Goal: Task Accomplishment & Management: Use online tool/utility

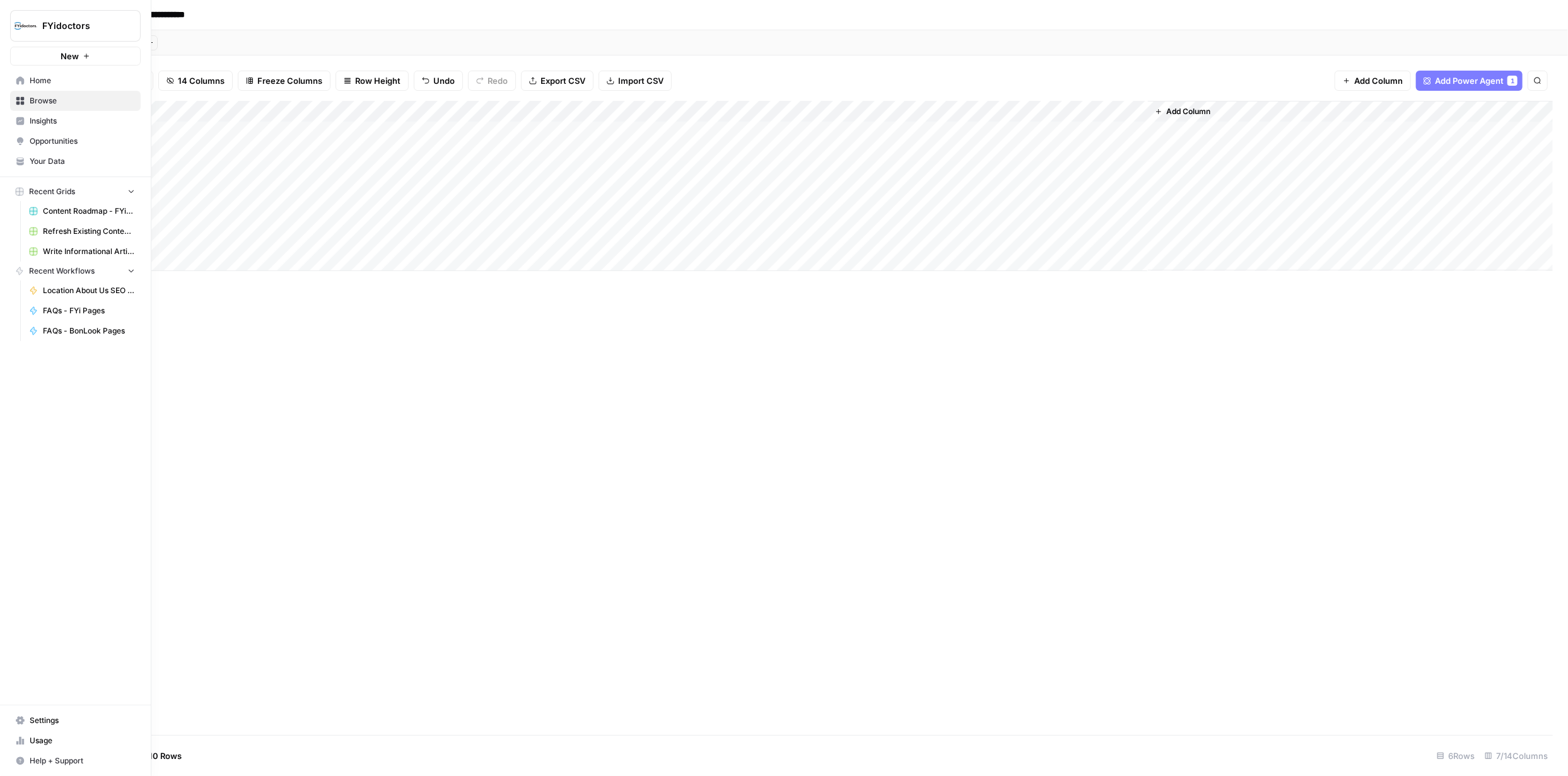
click at [40, 79] on span "Home" at bounding box center [82, 80] width 105 height 11
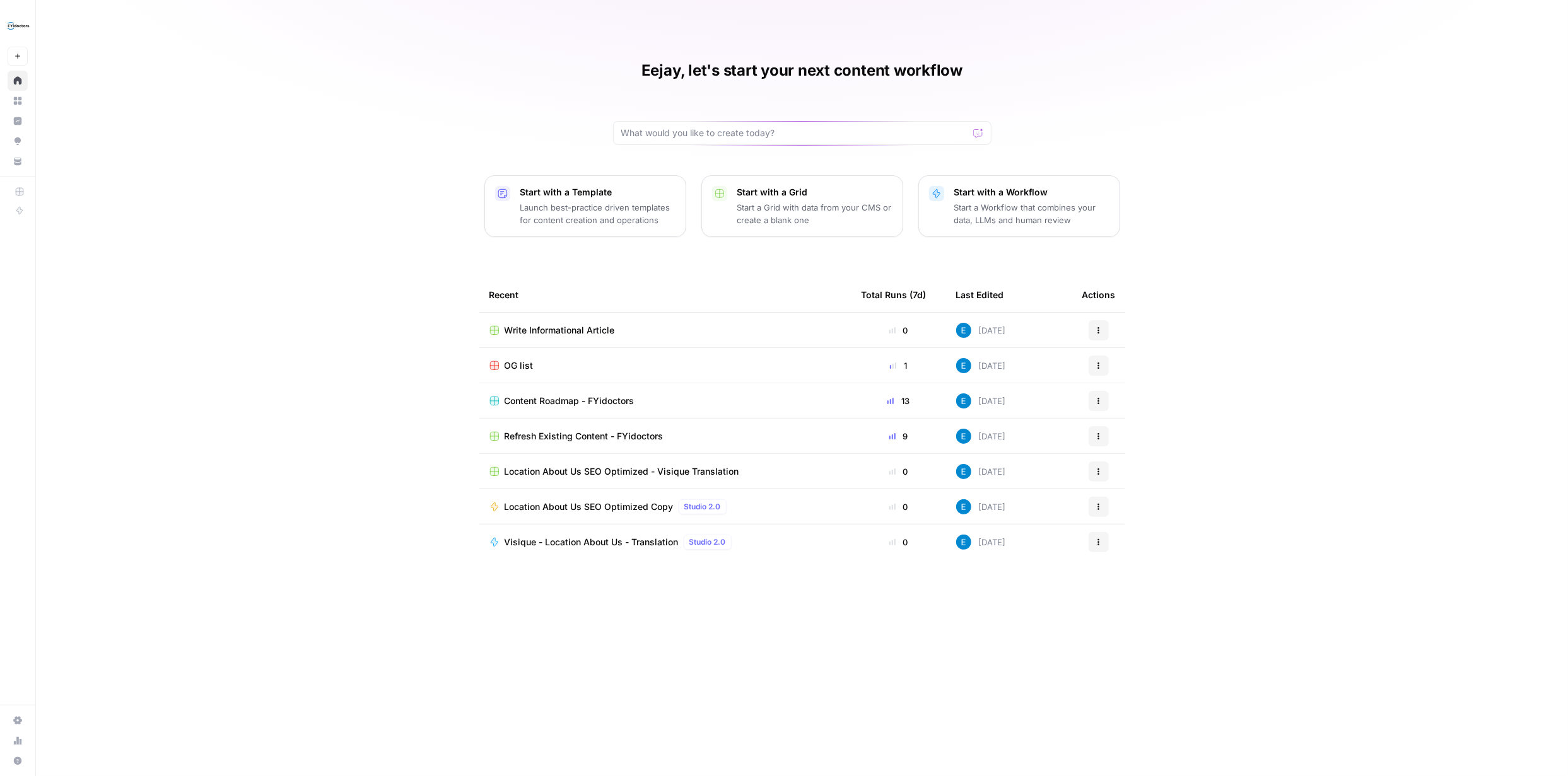
click at [783, 207] on p "Start a Workflow that combines your data, LLMs and human review" at bounding box center [1031, 213] width 155 height 25
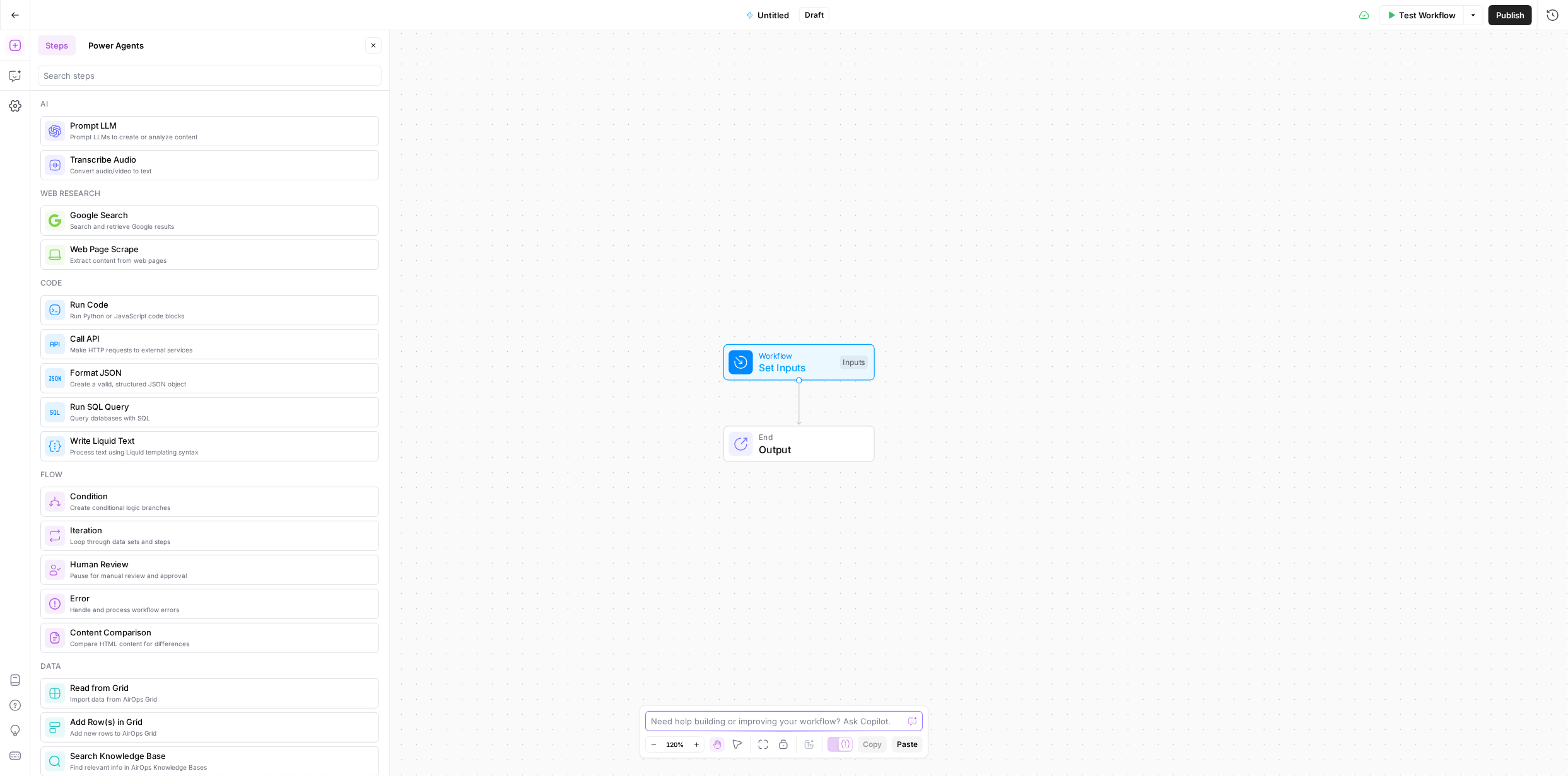
click at [757, 335] on textarea at bounding box center [777, 721] width 252 height 13
click at [758, 335] on textarea at bounding box center [777, 721] width 252 height 13
paste textarea "I would focus on answering the question if they're right for you and explaining…"
click at [651, 335] on textarea "I would focus on answering the question if they're right for you and explaining…" at bounding box center [771, 696] width 242 height 63
paste textarea "Are contacts right for you?"
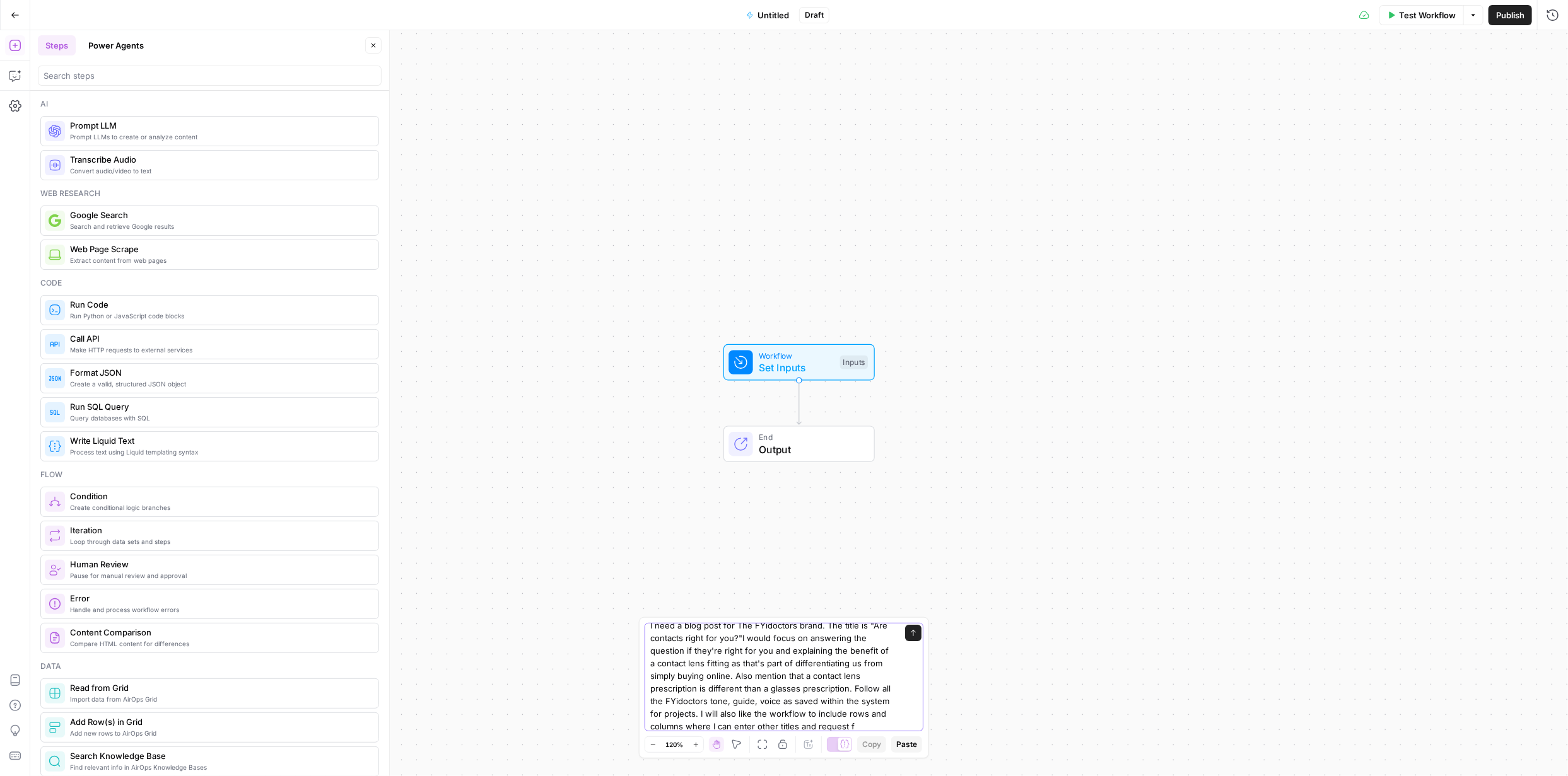
scroll to position [20, 0]
type textarea "I need a blog post for The FYidoctors brand. The title is "Are contacts right f…"
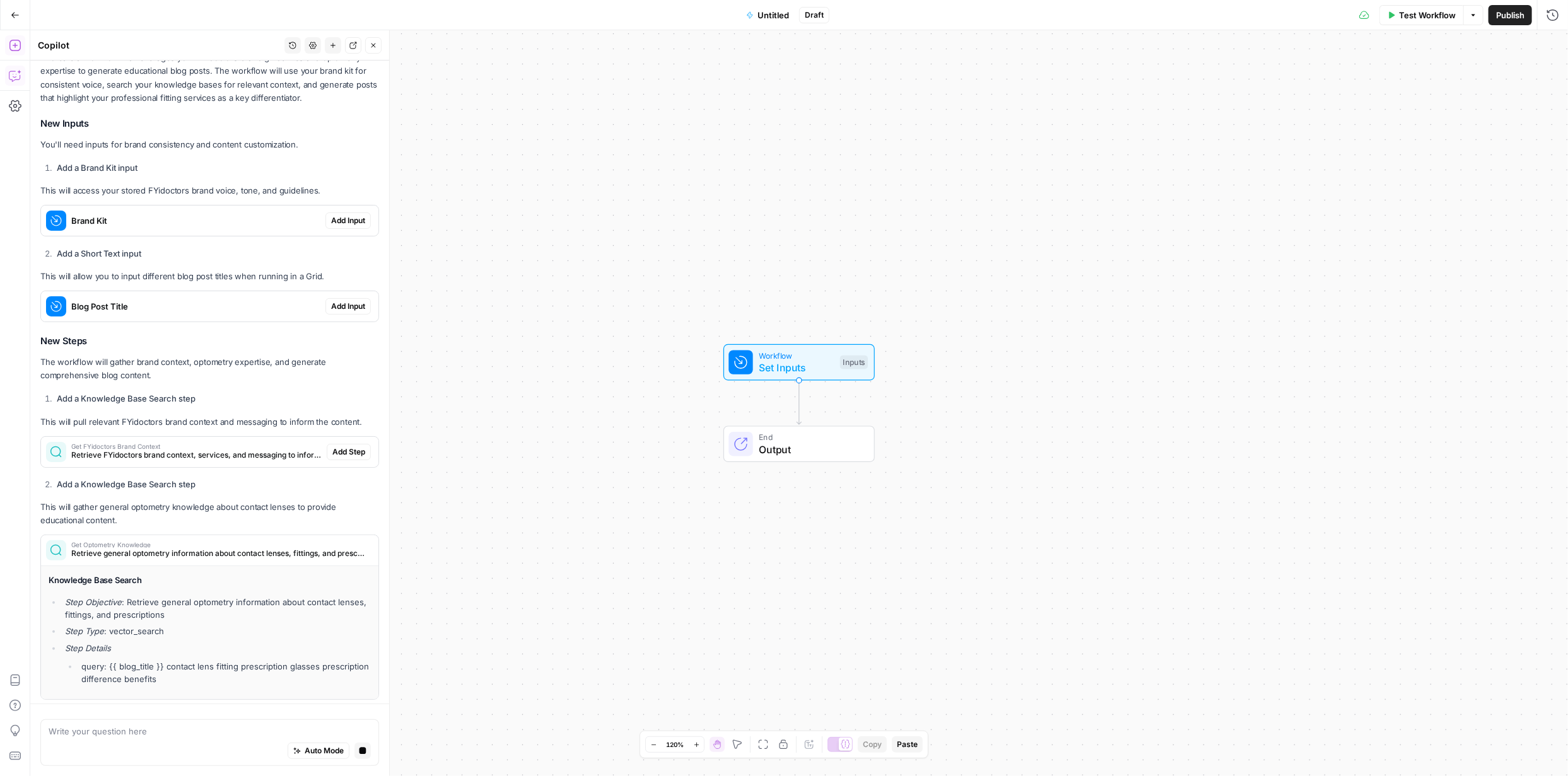
scroll to position [160, 0]
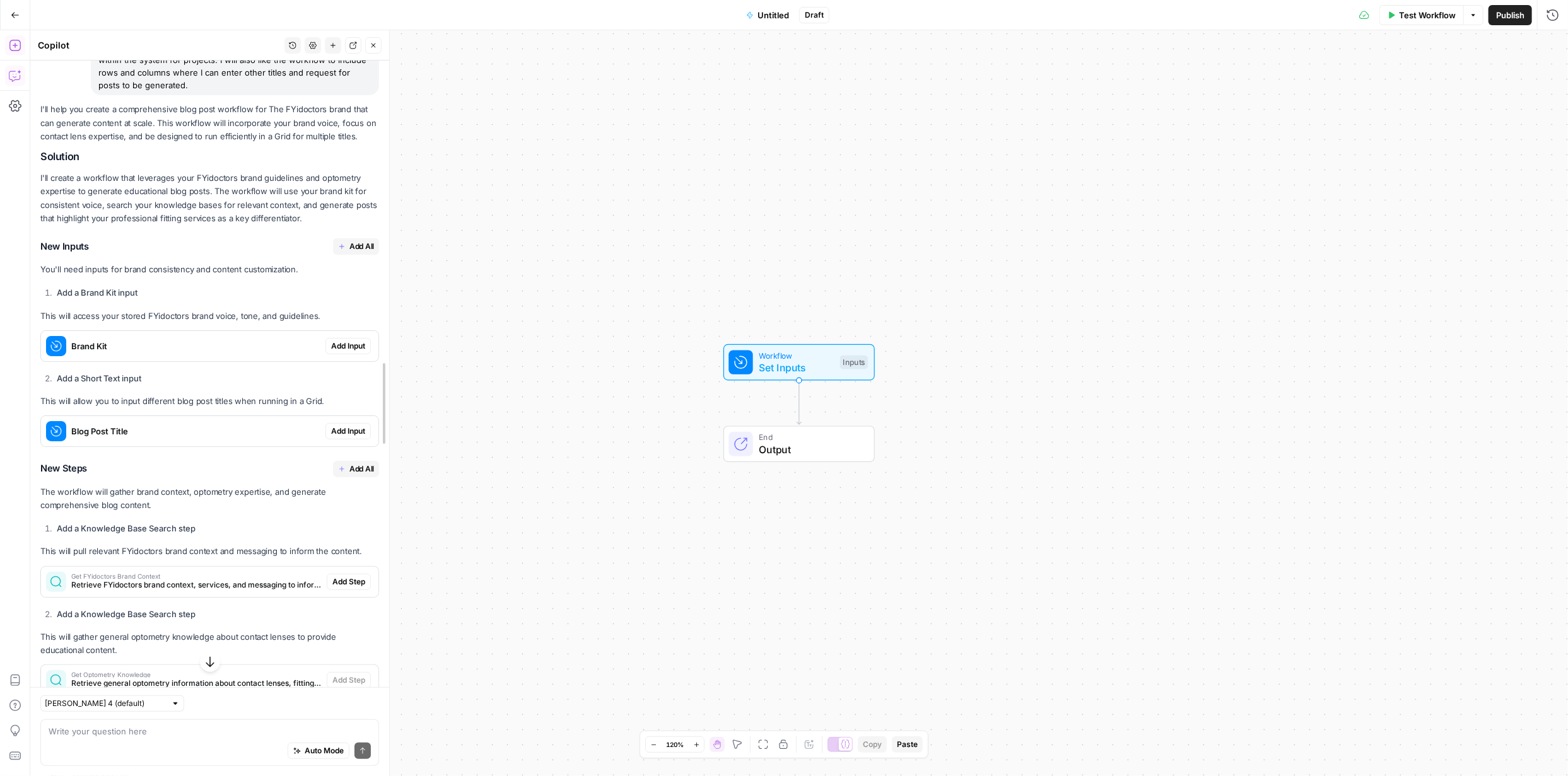
drag, startPoint x: 32, startPoint y: 556, endPoint x: 385, endPoint y: 328, distance: 420.2
click at [349, 248] on span "Add All" at bounding box center [361, 246] width 24 height 11
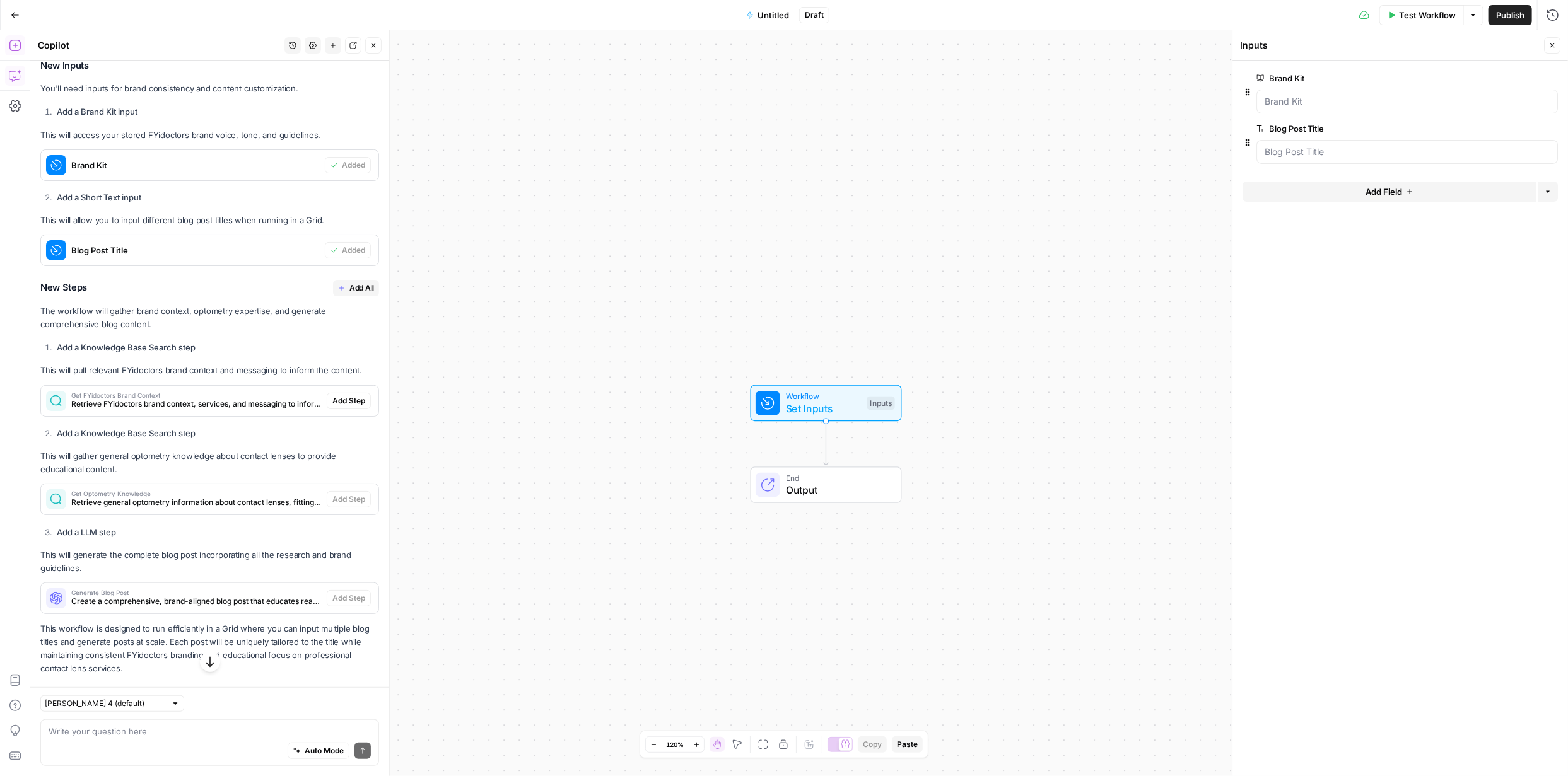
scroll to position [366, 0]
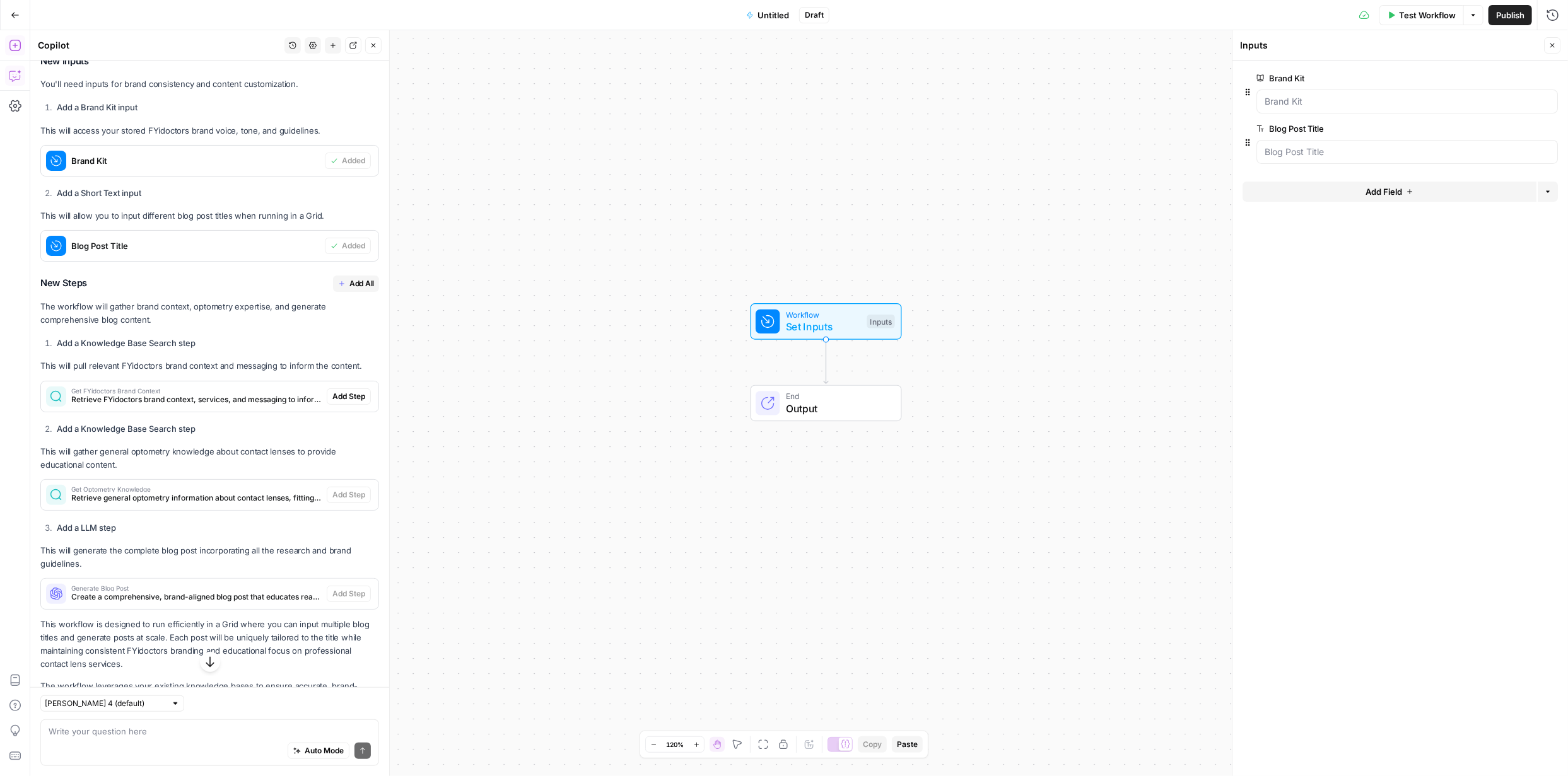
click at [354, 282] on span "Add All" at bounding box center [361, 283] width 24 height 11
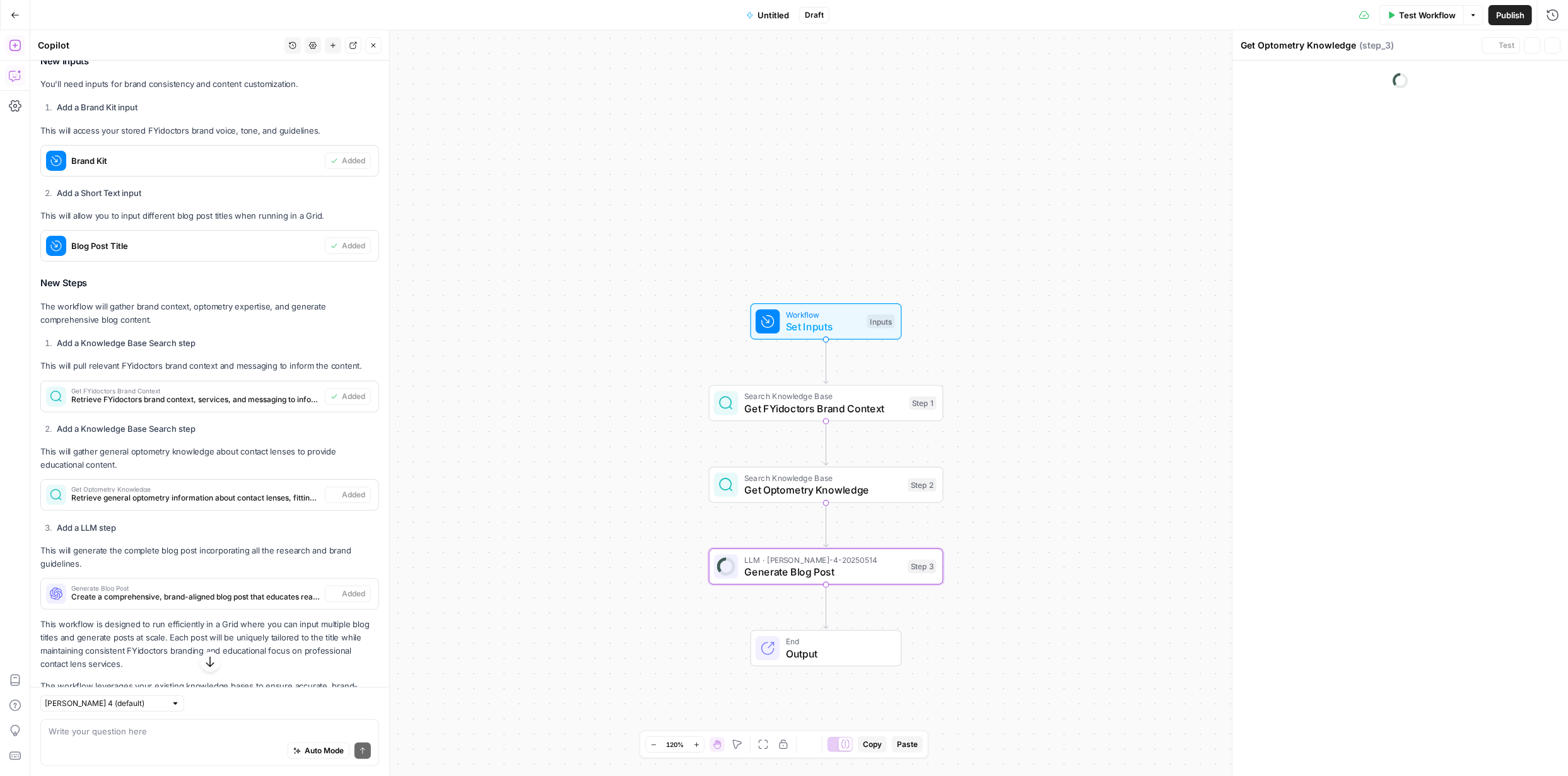
type textarea "Generate Blog Post"
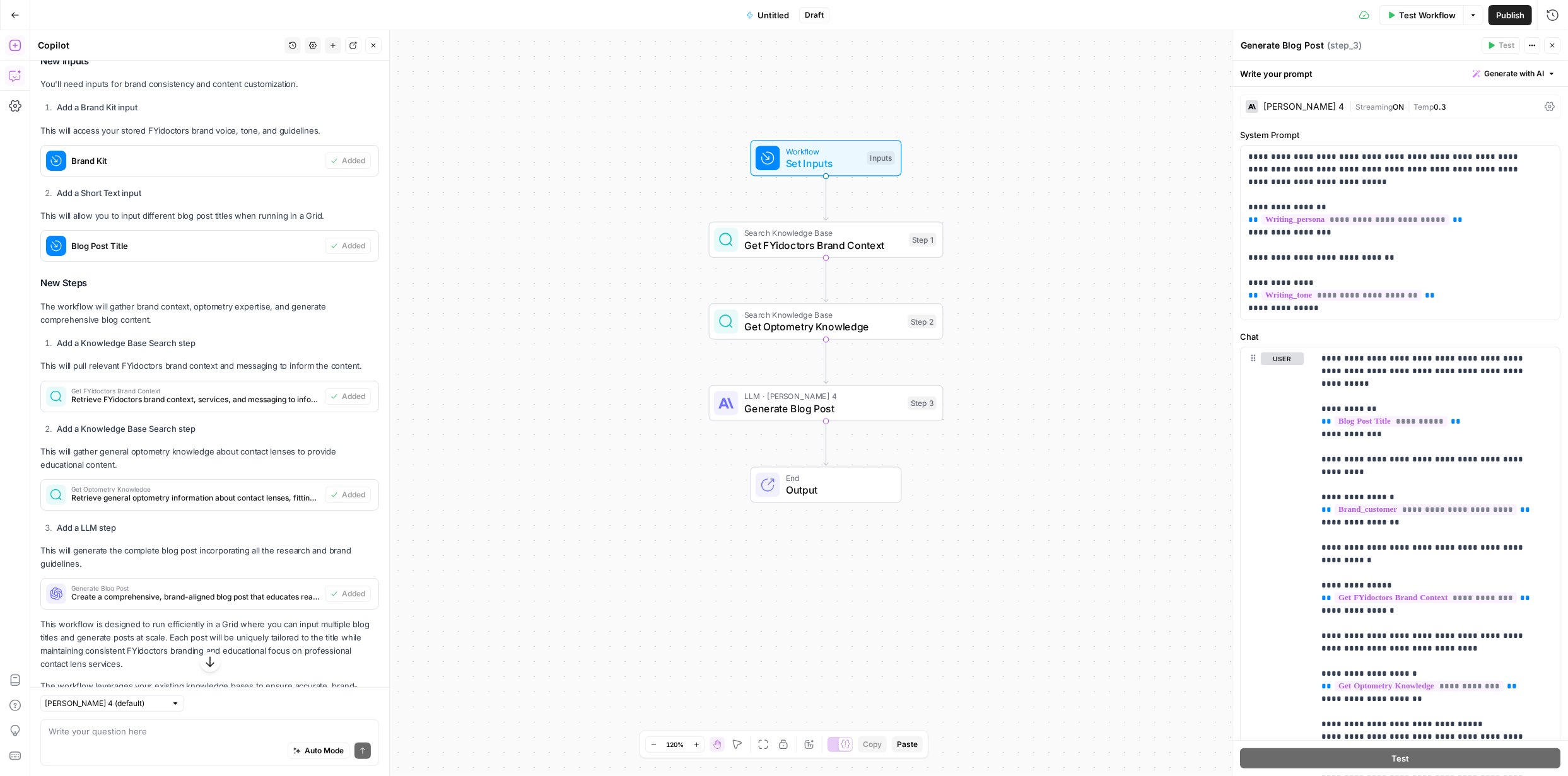
click at [209, 335] on icon "button" at bounding box center [209, 661] width 13 height 13
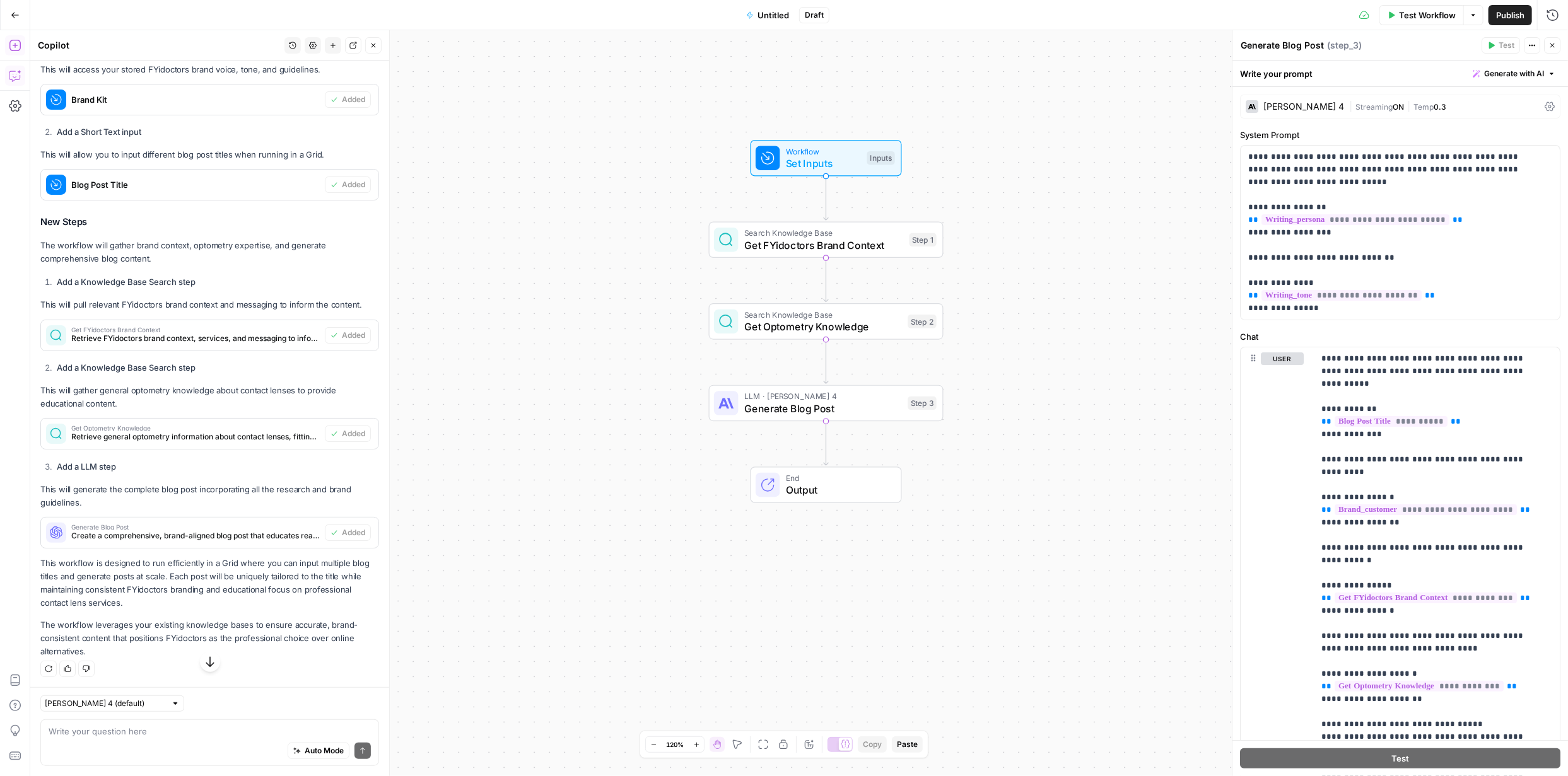
scroll to position [427, 0]
click at [191, 335] on textarea at bounding box center [209, 731] width 323 height 13
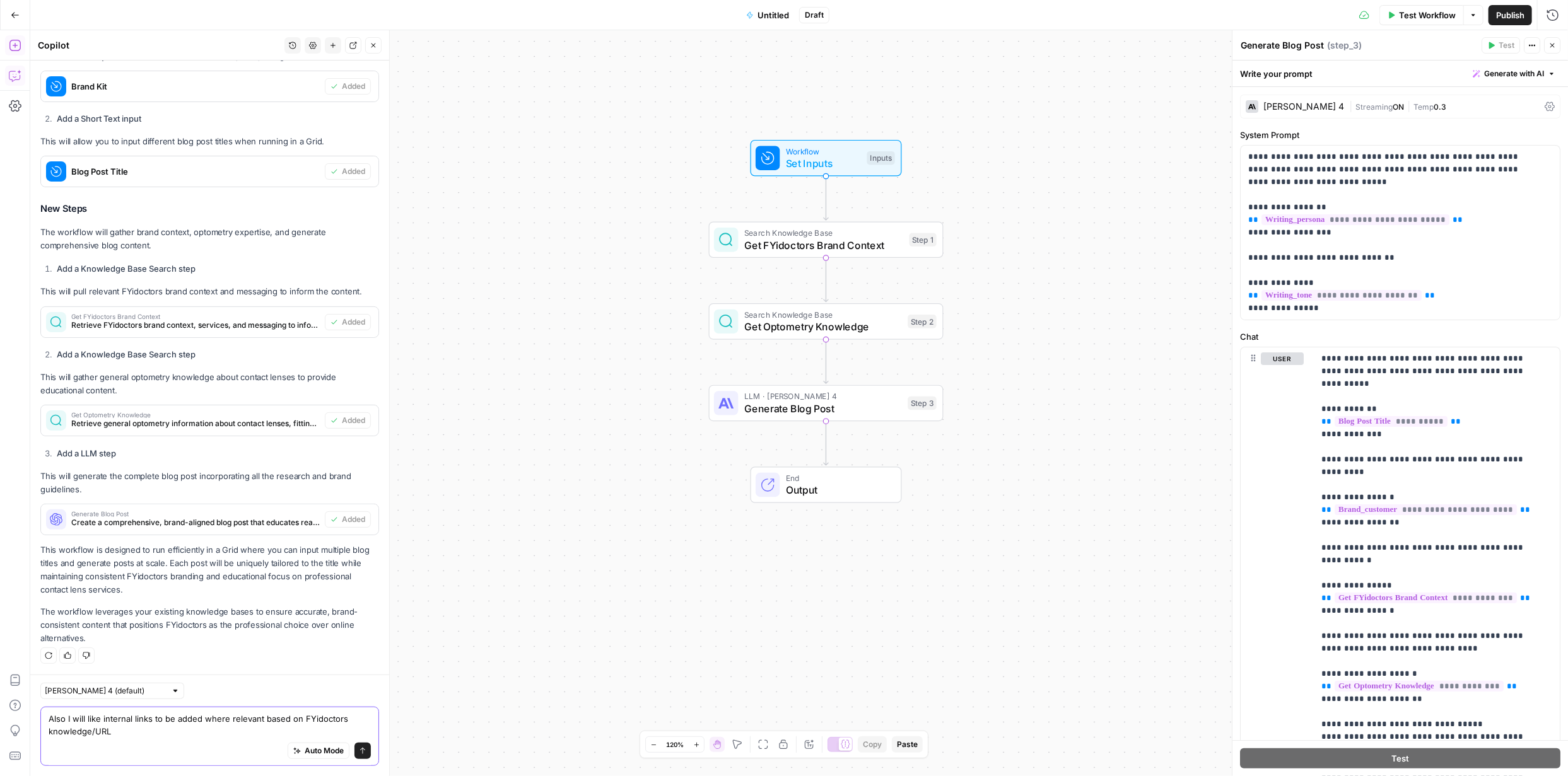
type textarea "Also I will like internal links to be added where relevant based on FYidoctors …"
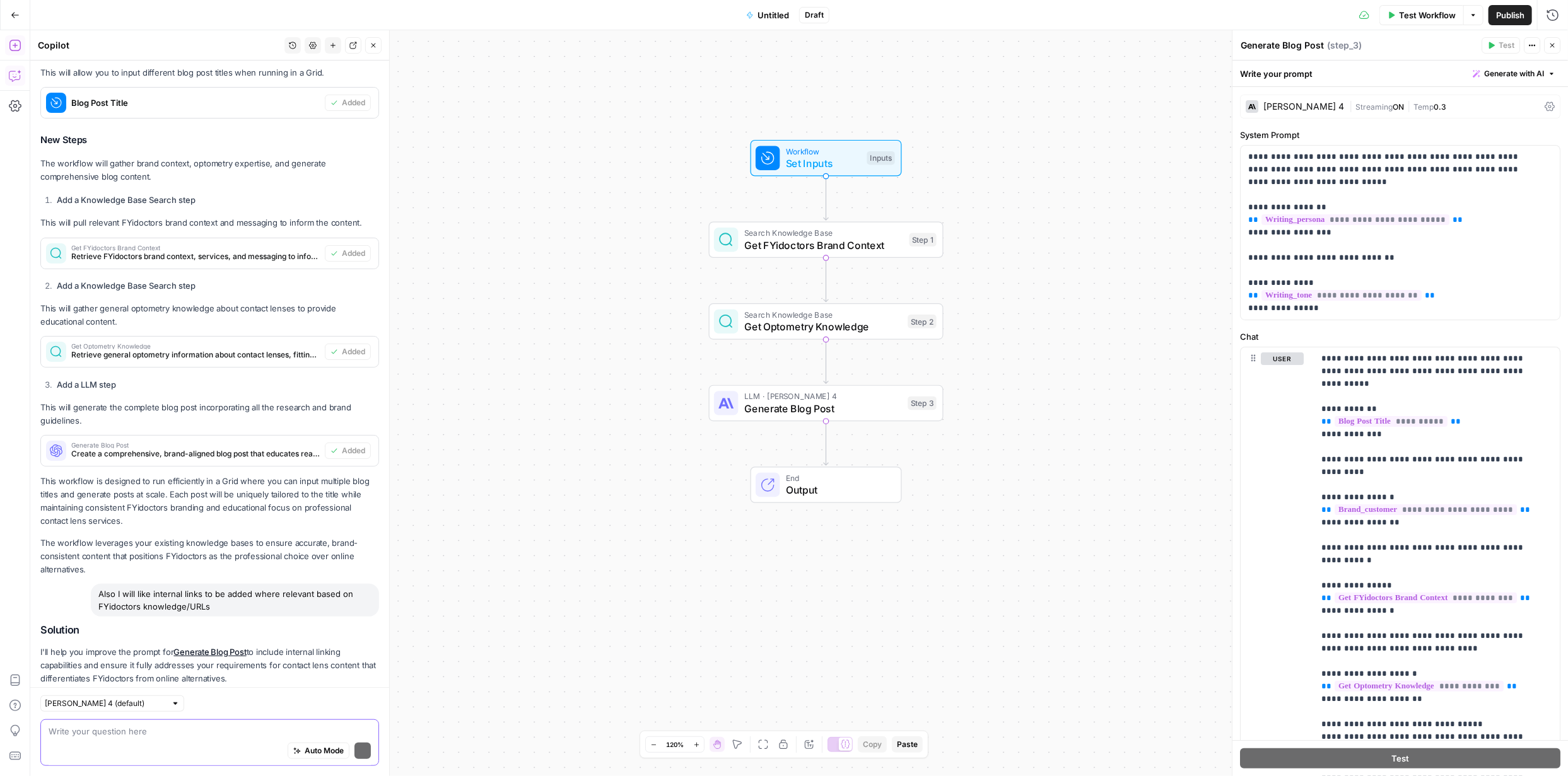
scroll to position [575, 0]
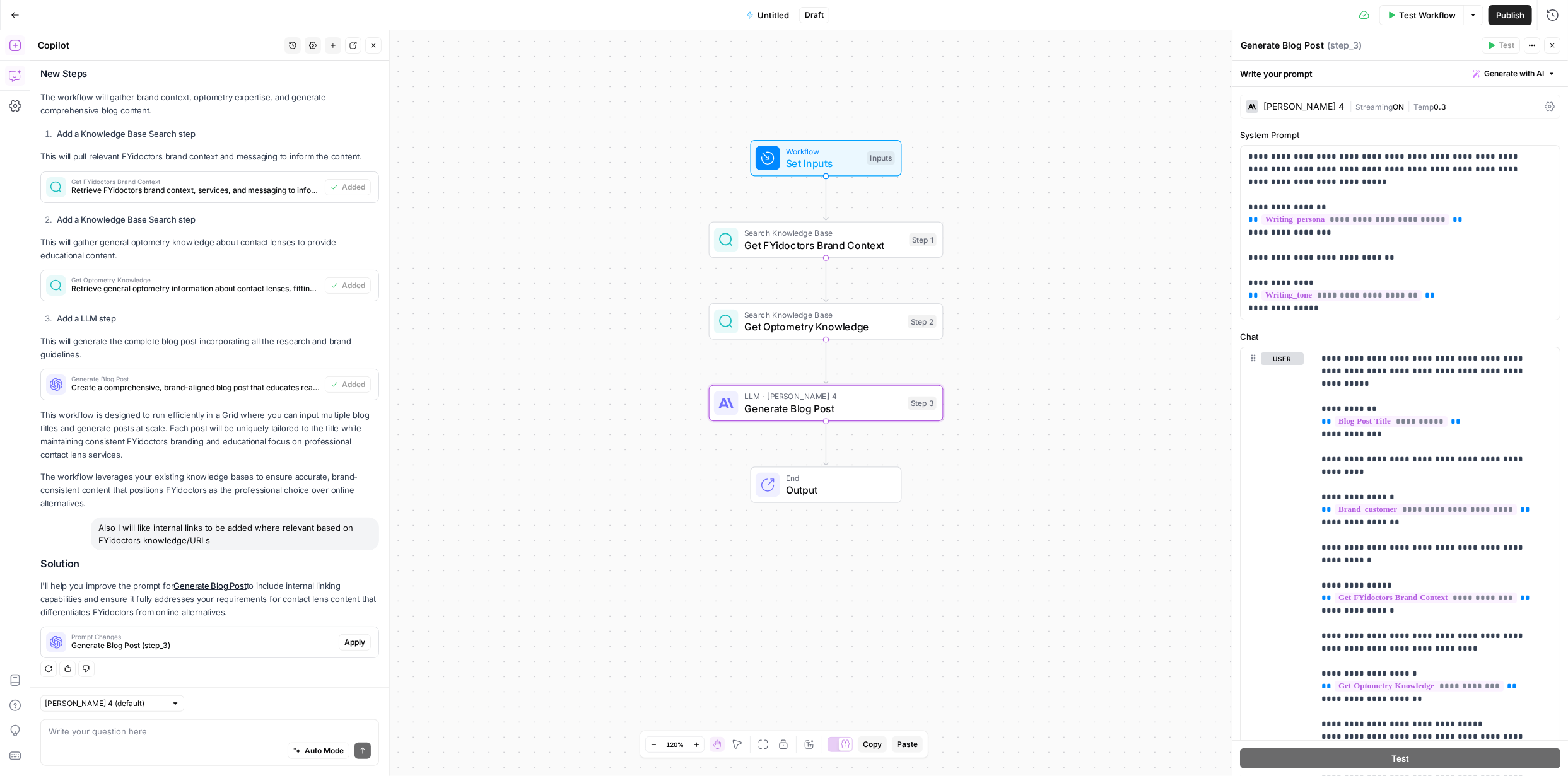
click at [345, 335] on span "Apply" at bounding box center [354, 642] width 20 height 11
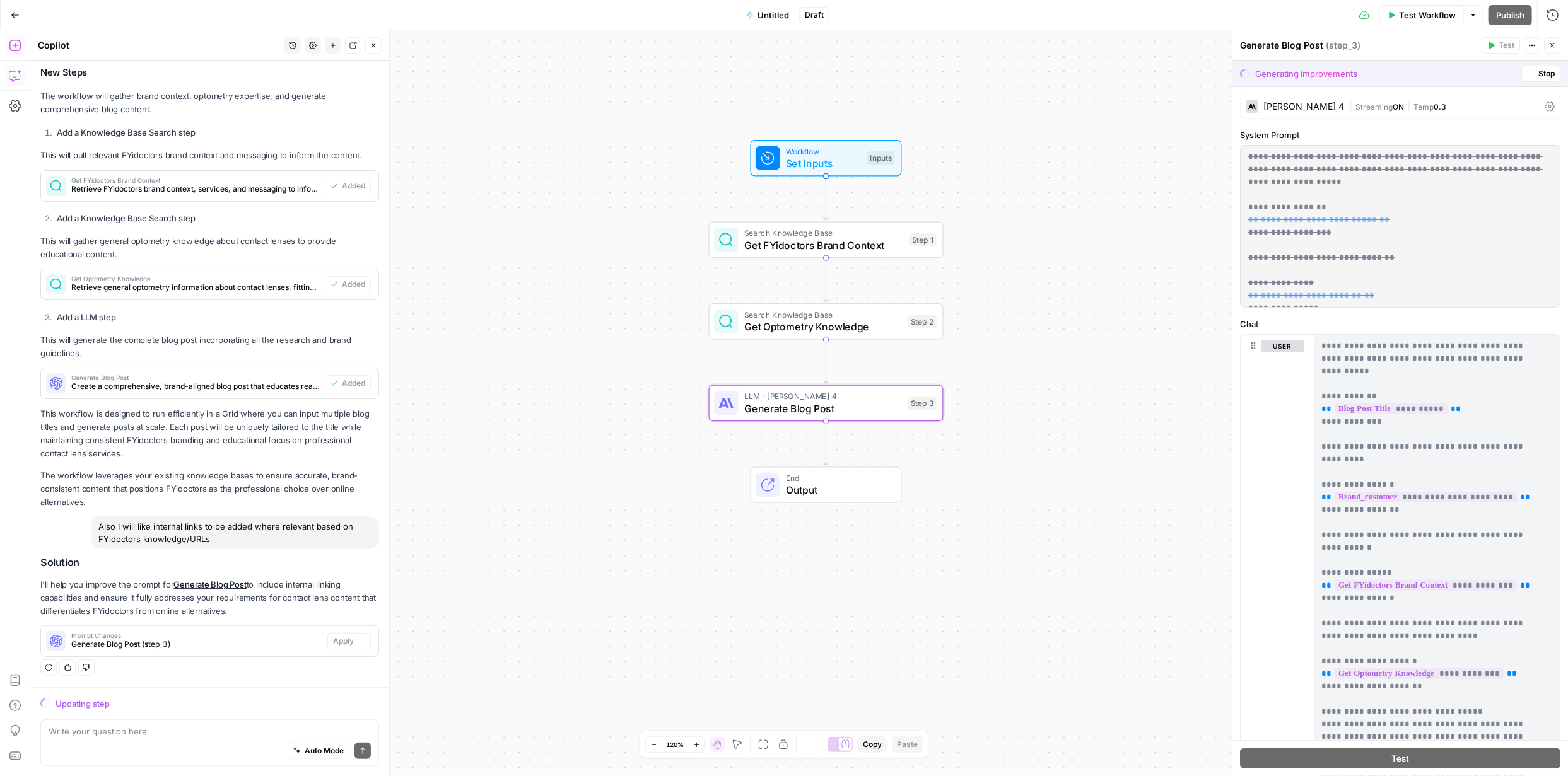
scroll to position [555, 0]
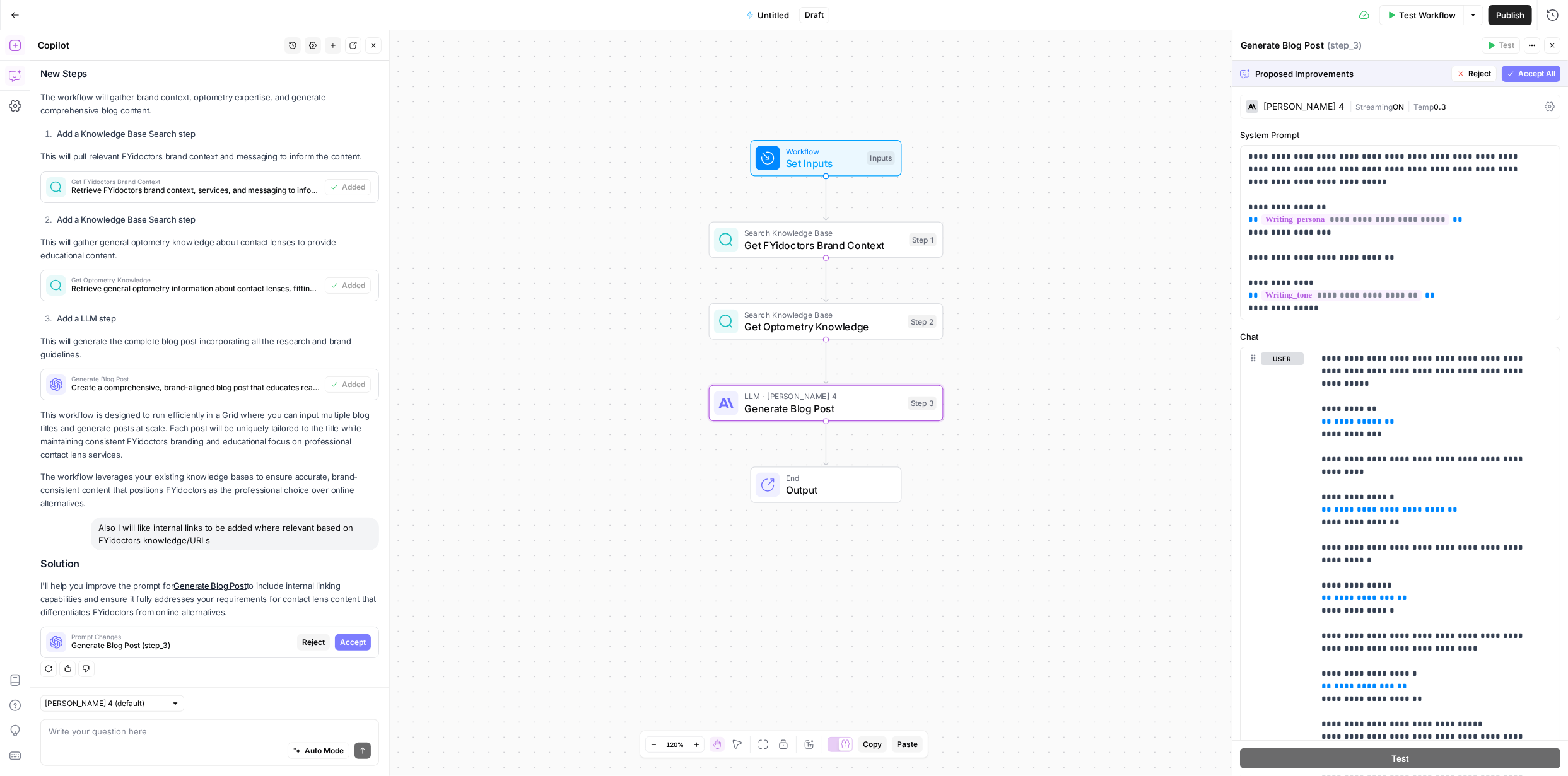
click at [340, 335] on span "Accept" at bounding box center [353, 642] width 26 height 11
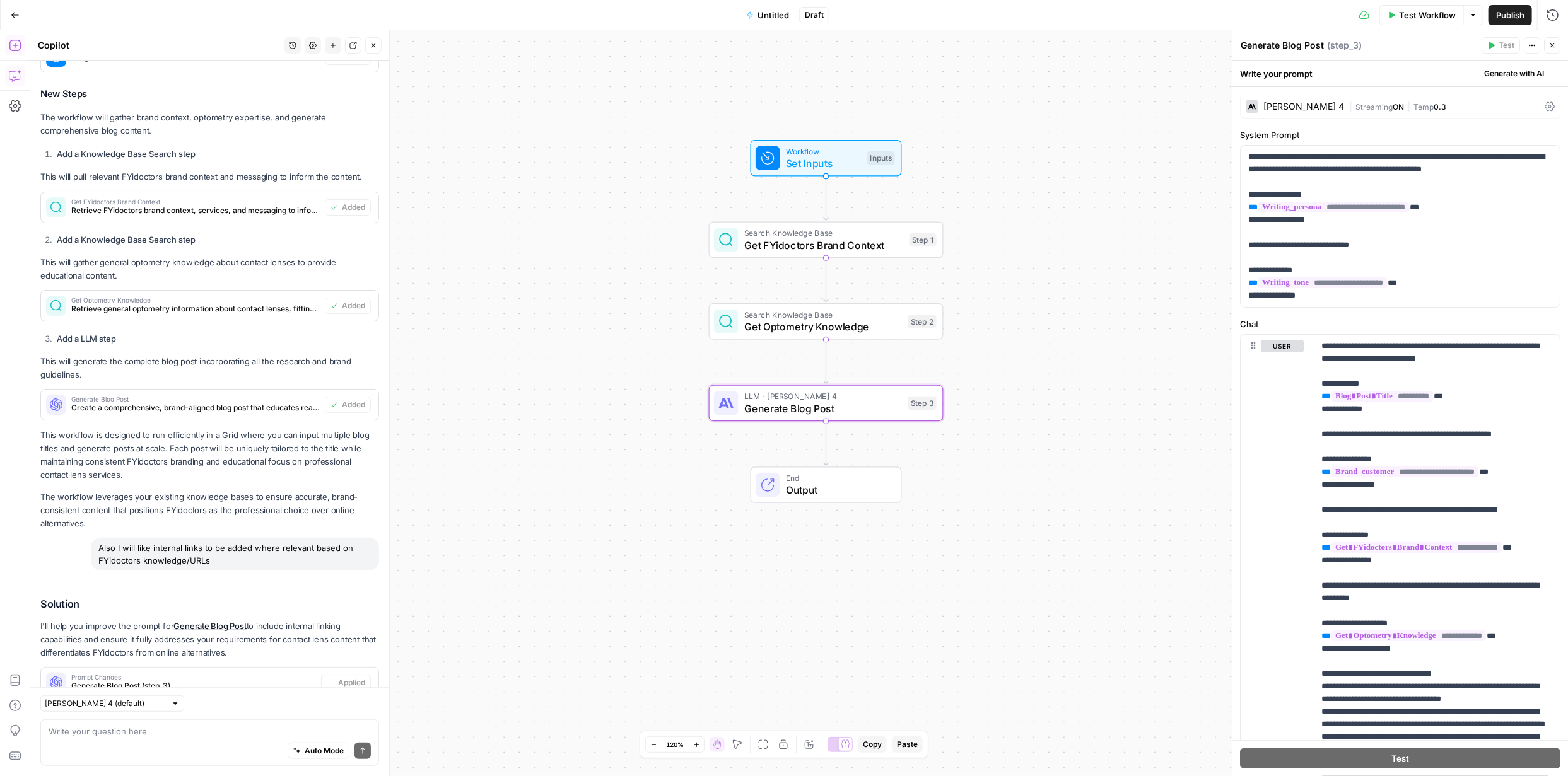
scroll to position [595, 0]
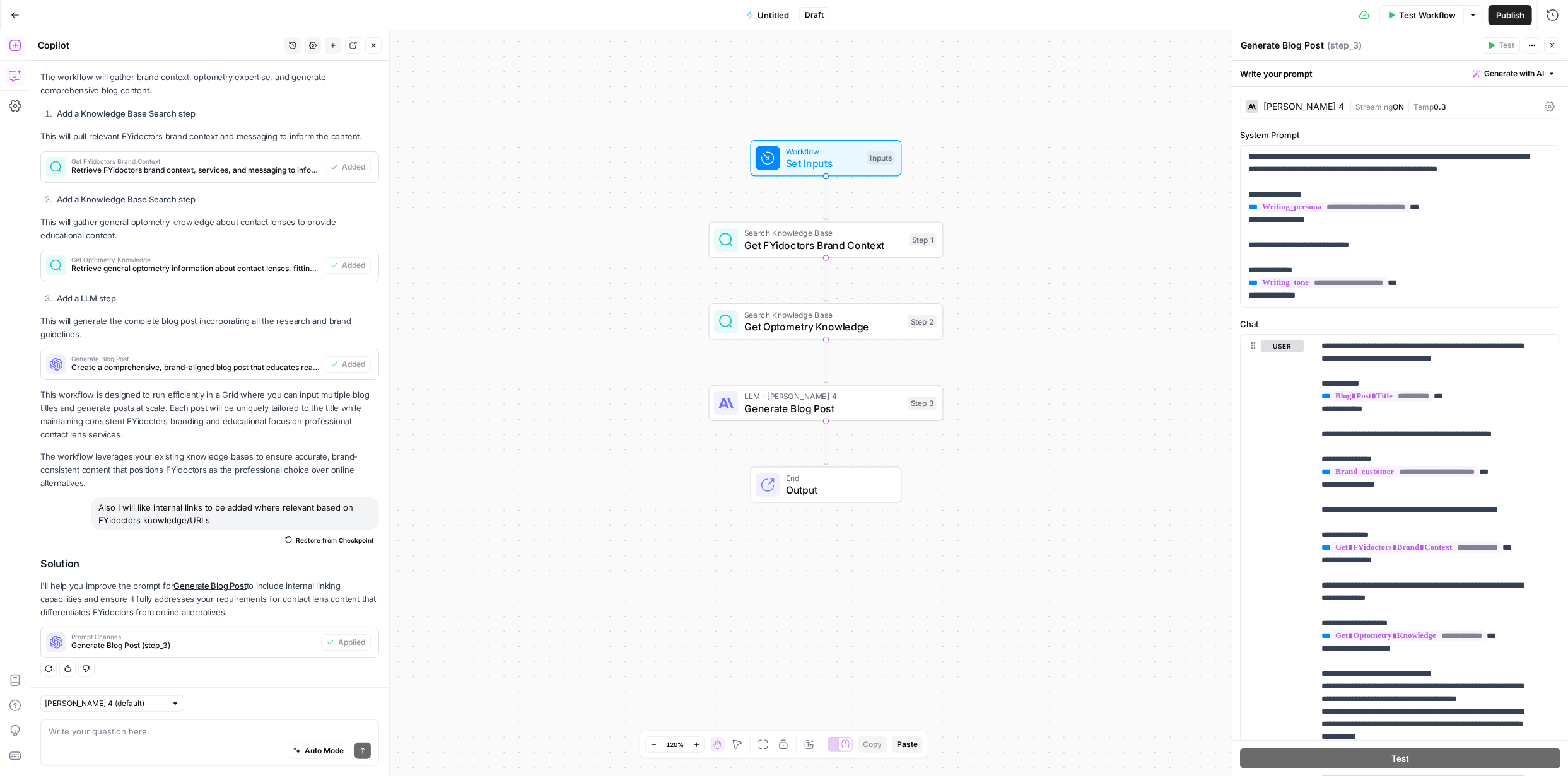
click at [783, 18] on span "Publish" at bounding box center [1510, 15] width 28 height 13
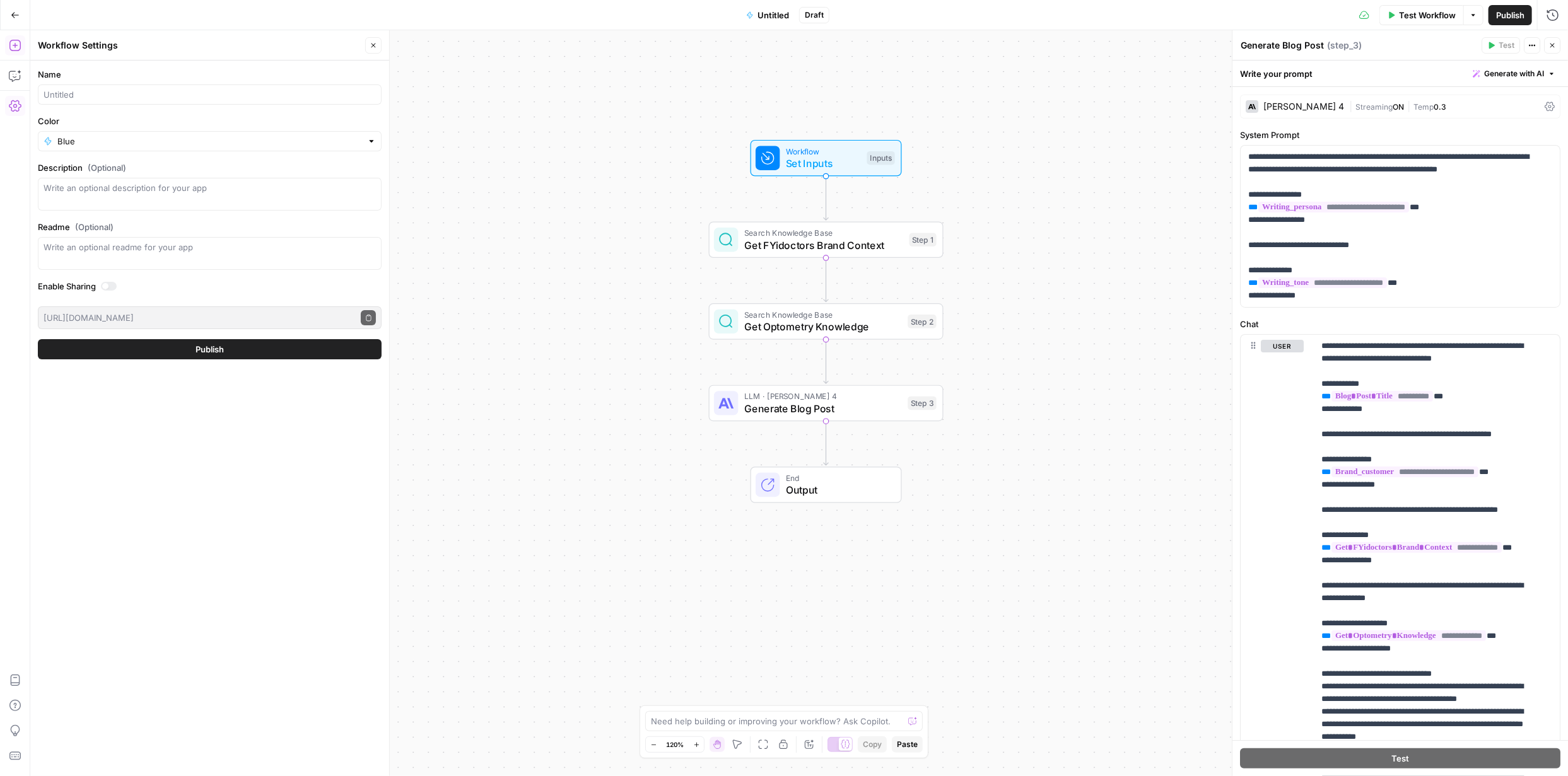
click at [275, 335] on button "Publish" at bounding box center [209, 349] width 344 height 20
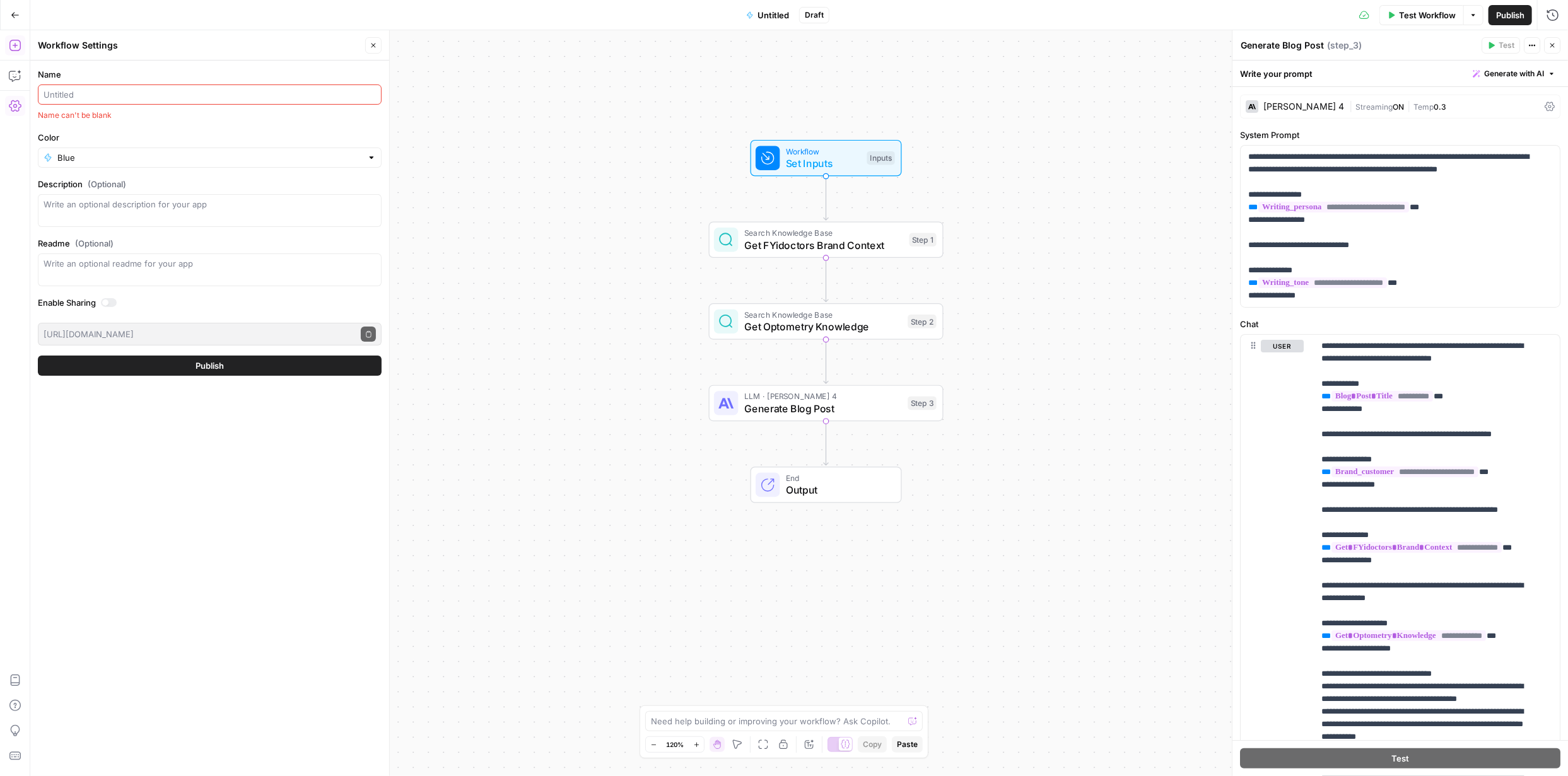
click at [219, 92] on input "Name" at bounding box center [209, 94] width 332 height 13
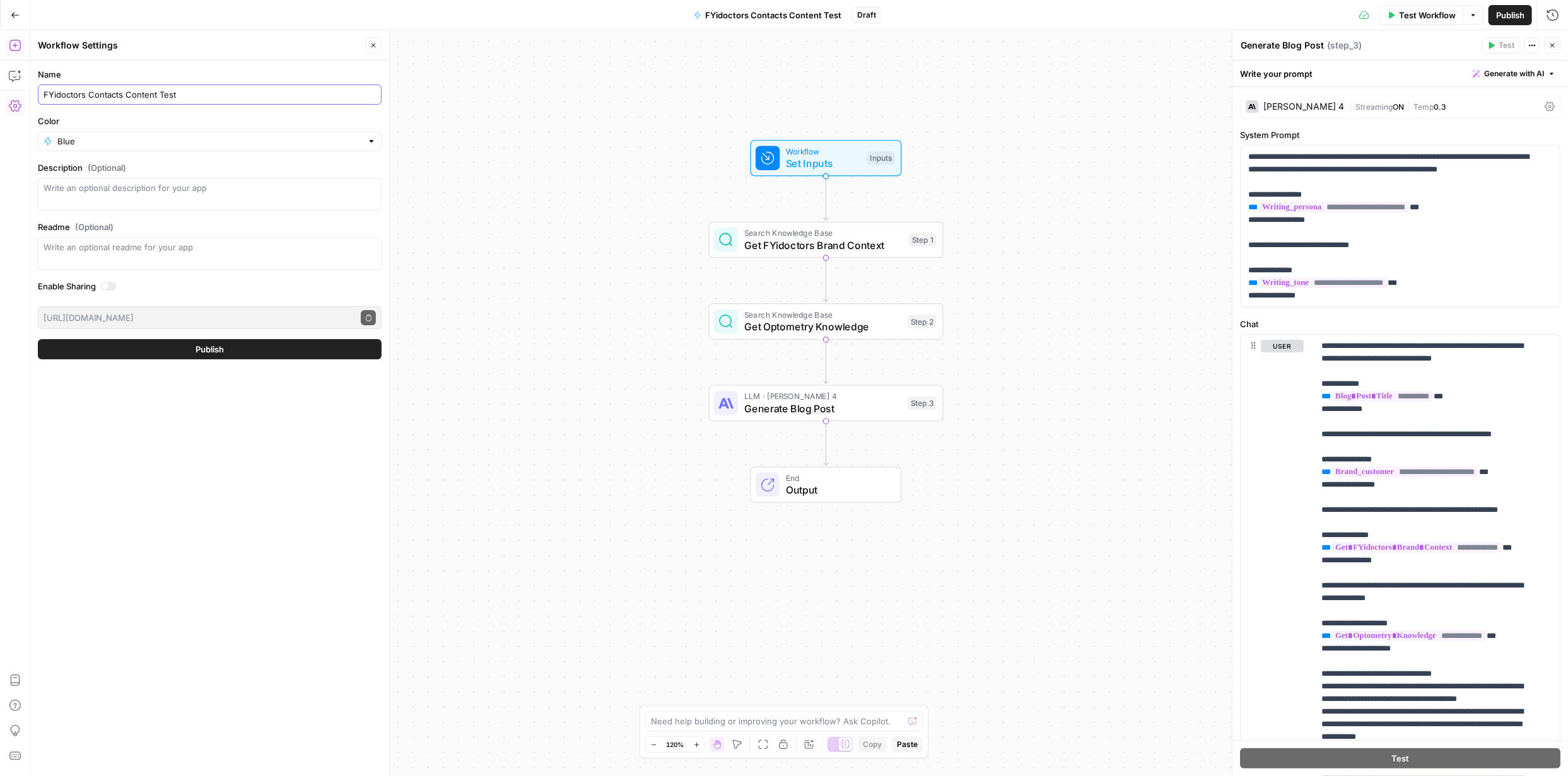
type input "FYidoctors Contacts Content Test"
click at [239, 335] on button "Publish" at bounding box center [209, 349] width 344 height 20
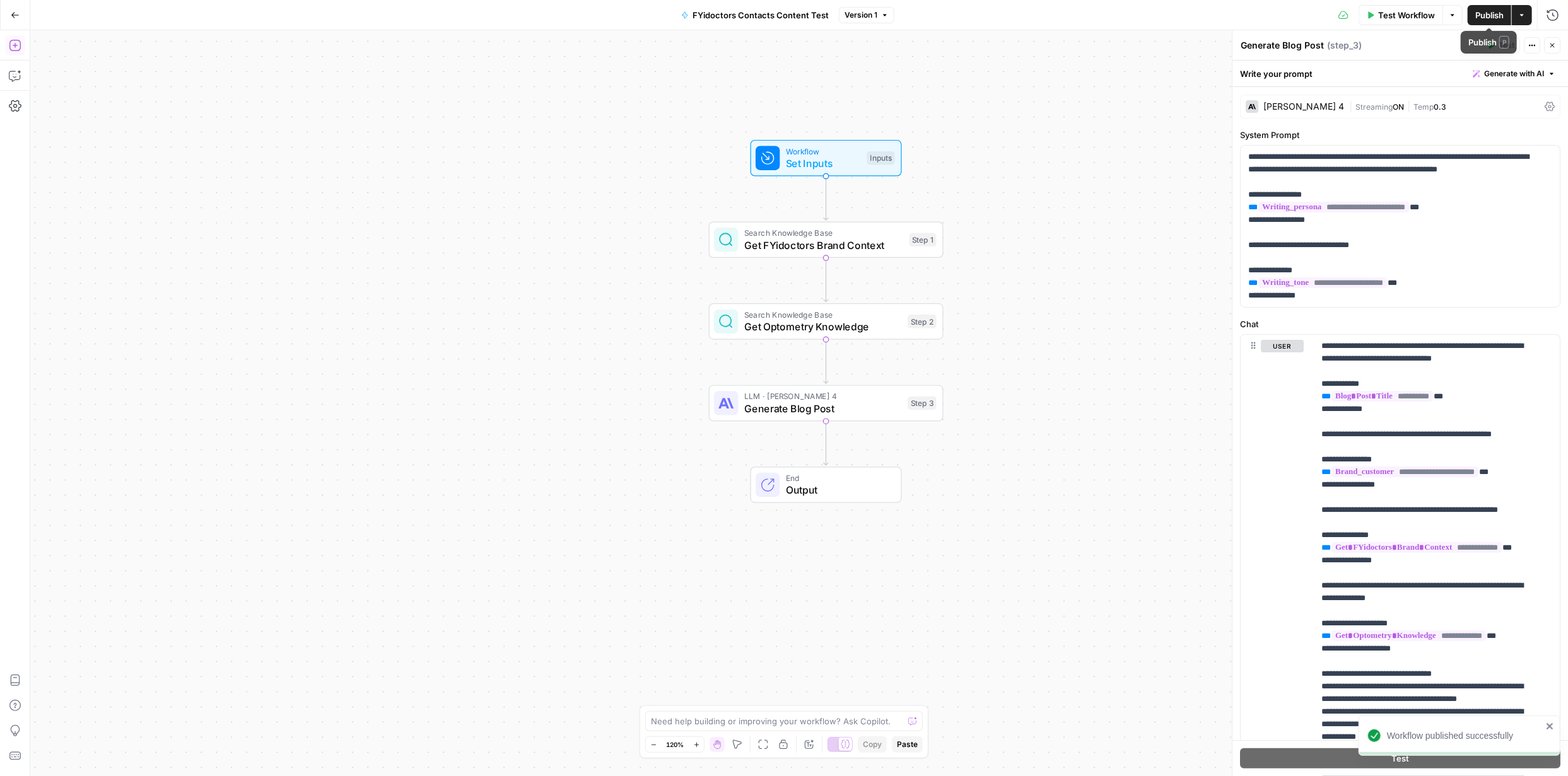
click at [783, 13] on span "Publish" at bounding box center [1489, 15] width 28 height 13
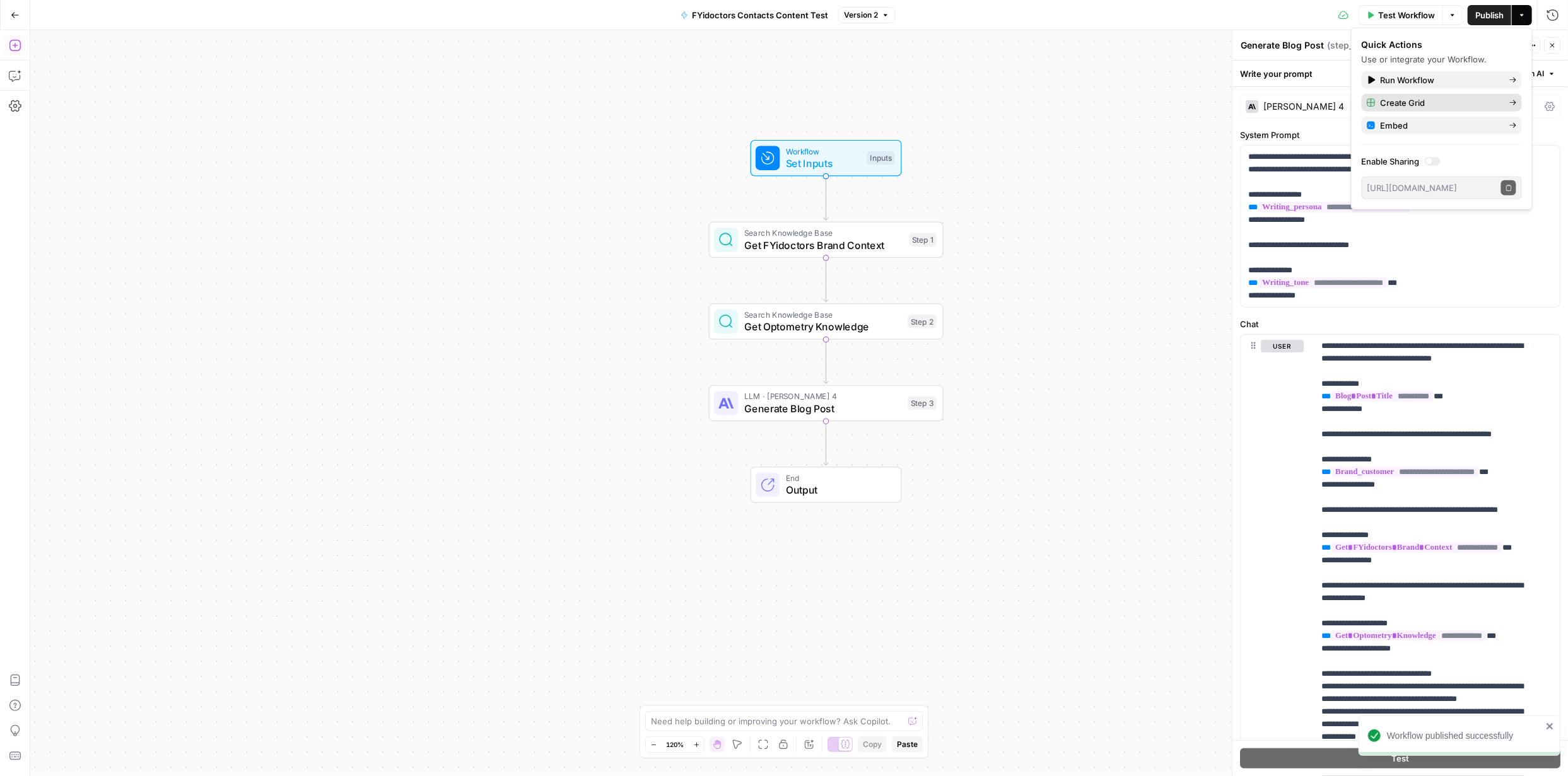
click at [783, 99] on span "Create Grid" at bounding box center [1440, 102] width 118 height 13
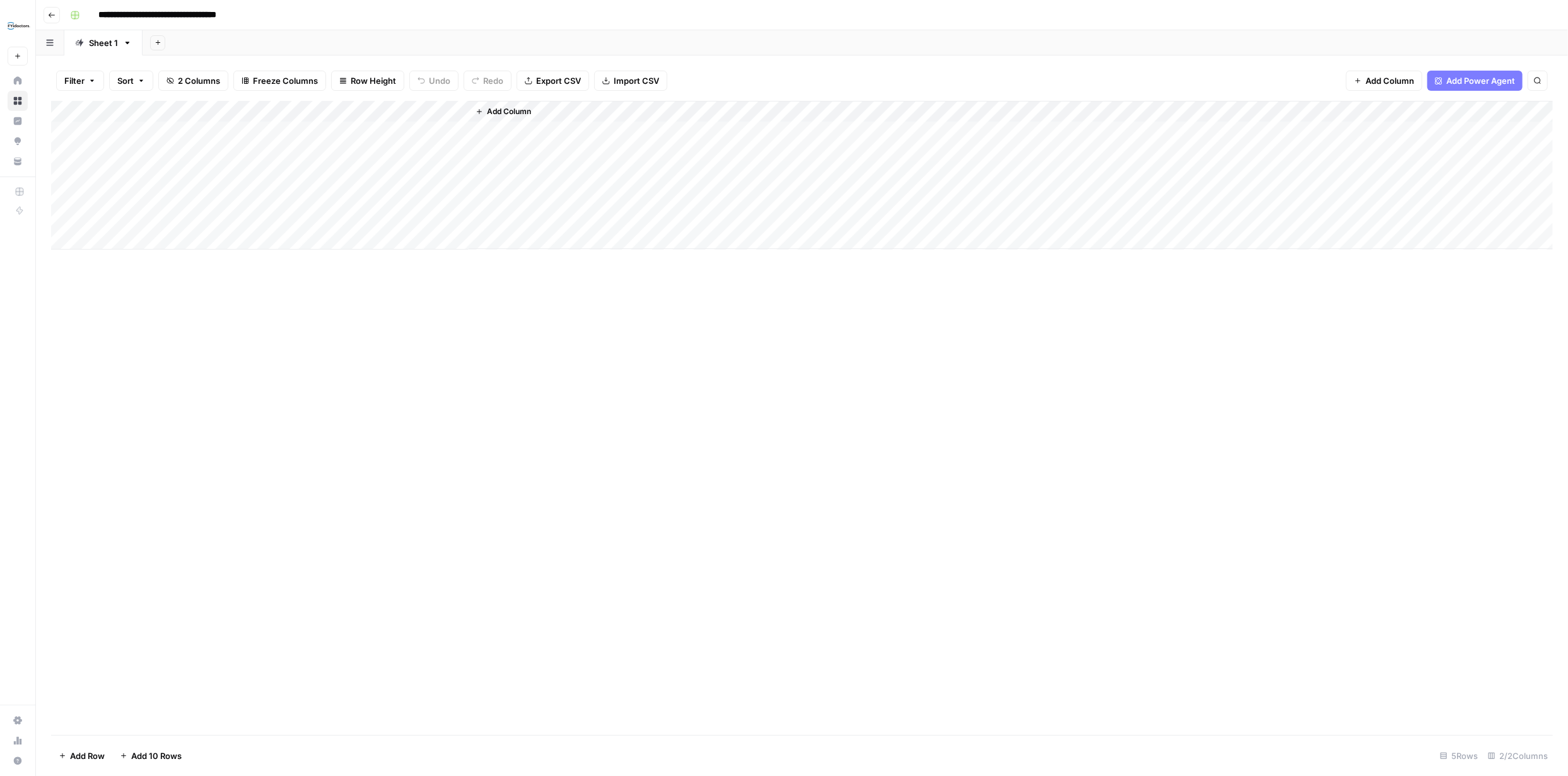
click at [192, 134] on div "Add Column" at bounding box center [801, 175] width 1502 height 149
click at [248, 133] on textarea at bounding box center [196, 133] width 202 height 17
paste textarea "**********"
type textarea "**********"
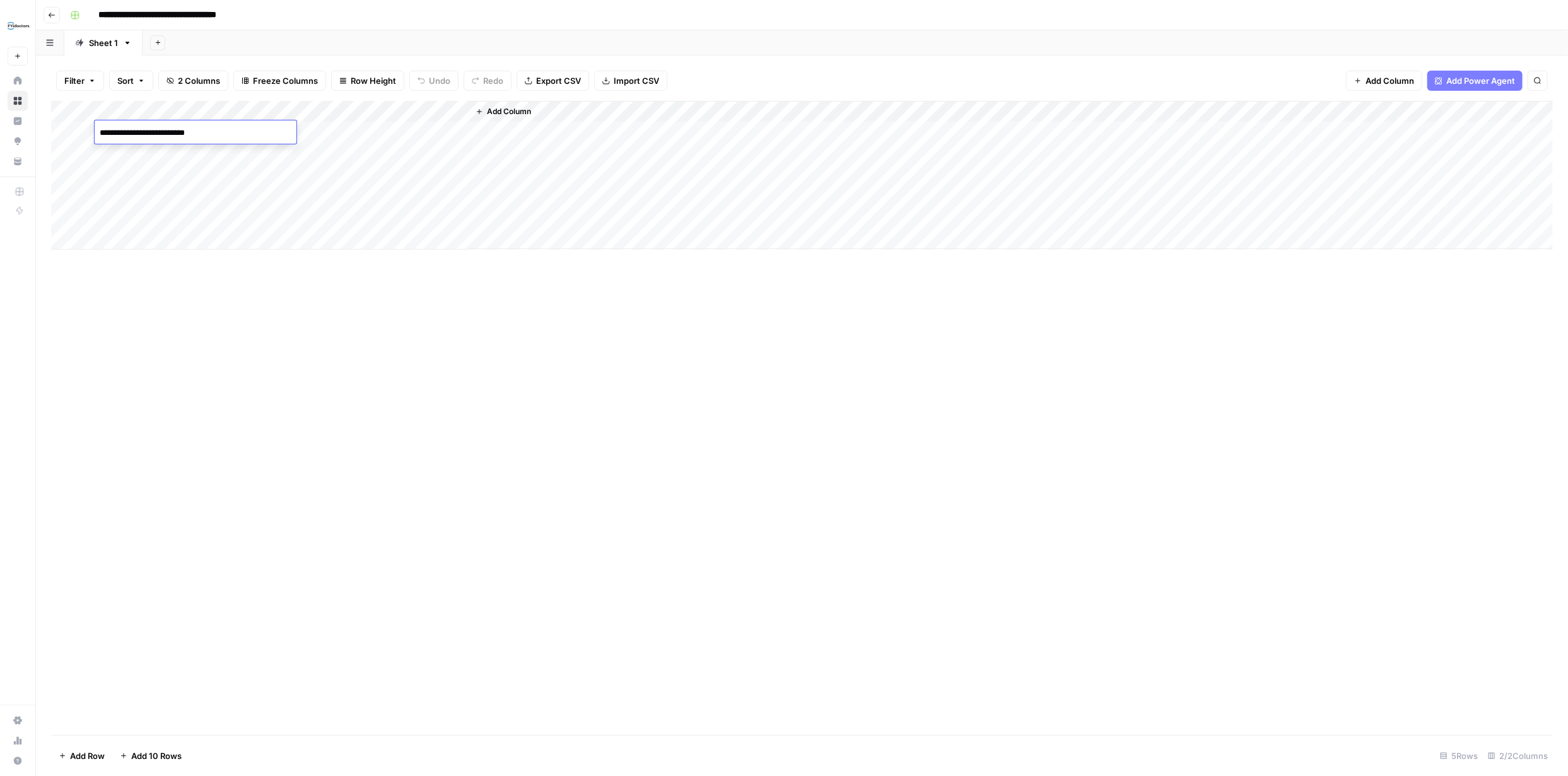
click at [298, 310] on div "Add Column" at bounding box center [801, 418] width 1502 height 634
click at [376, 129] on div "Add Column" at bounding box center [801, 175] width 1502 height 149
click at [440, 112] on div "Add Column" at bounding box center [801, 175] width 1502 height 149
click at [356, 213] on span "Configure Inputs" at bounding box center [356, 217] width 110 height 13
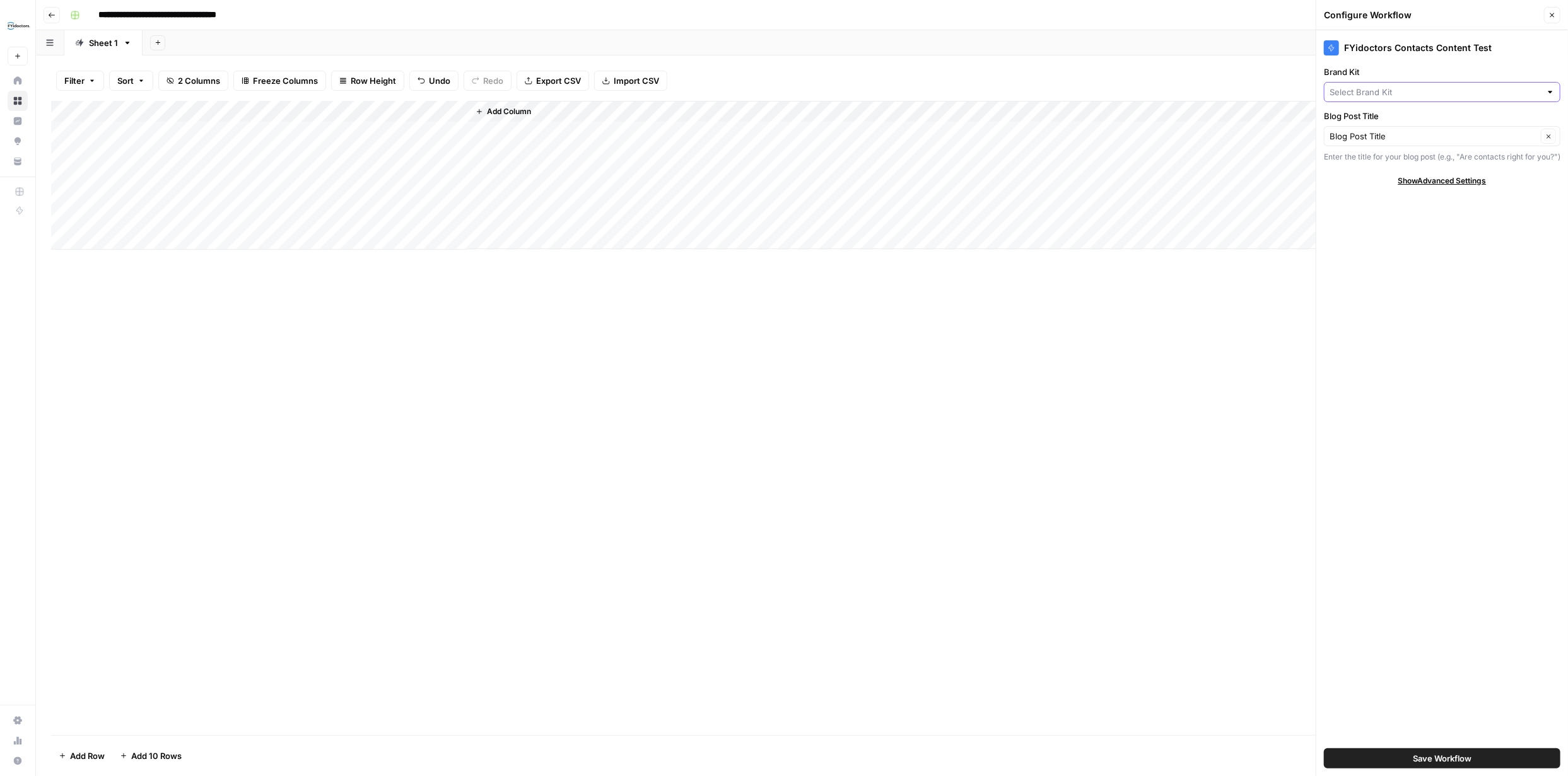
click at [783, 93] on input "Brand Kit" at bounding box center [1435, 92] width 211 height 13
click at [783, 118] on span "FYidoctors" at bounding box center [1439, 121] width 210 height 13
type input "FYidoctors"
click at [783, 335] on span "Save Workflow" at bounding box center [1441, 758] width 58 height 13
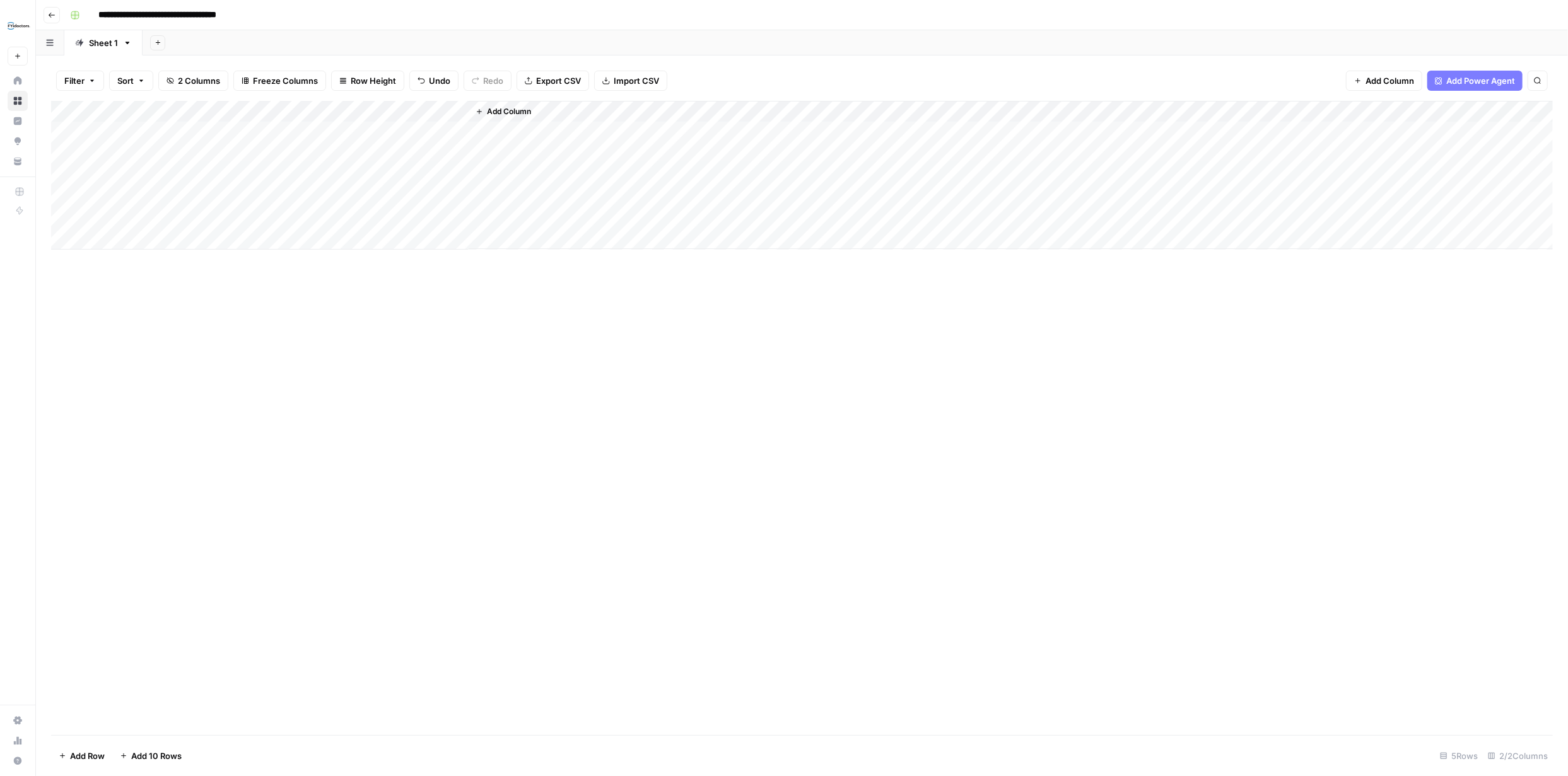
click at [373, 130] on div "Add Column" at bounding box center [801, 175] width 1502 height 149
click at [566, 132] on div "Add Column" at bounding box center [801, 175] width 1502 height 149
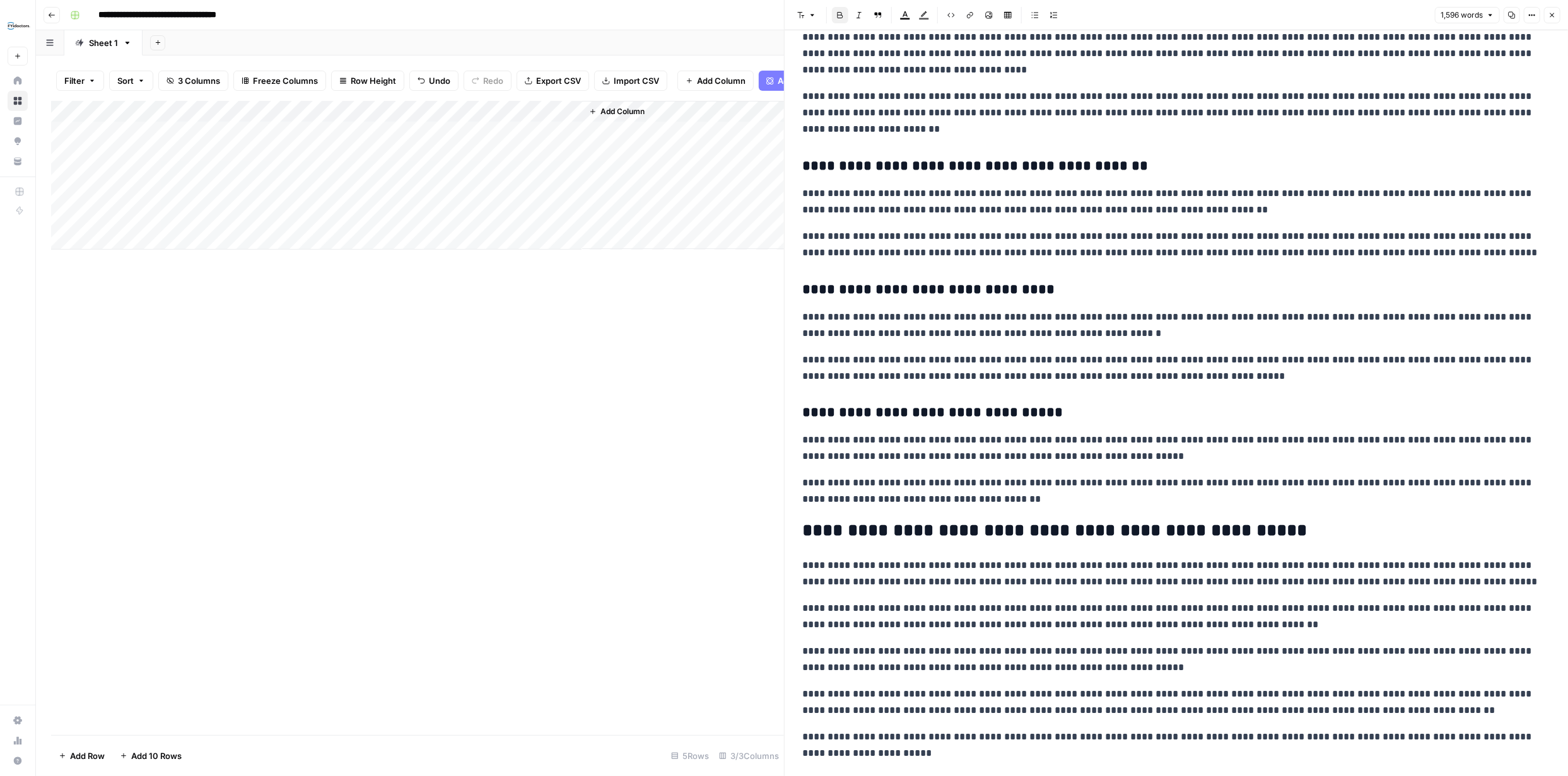
scroll to position [1828, 0]
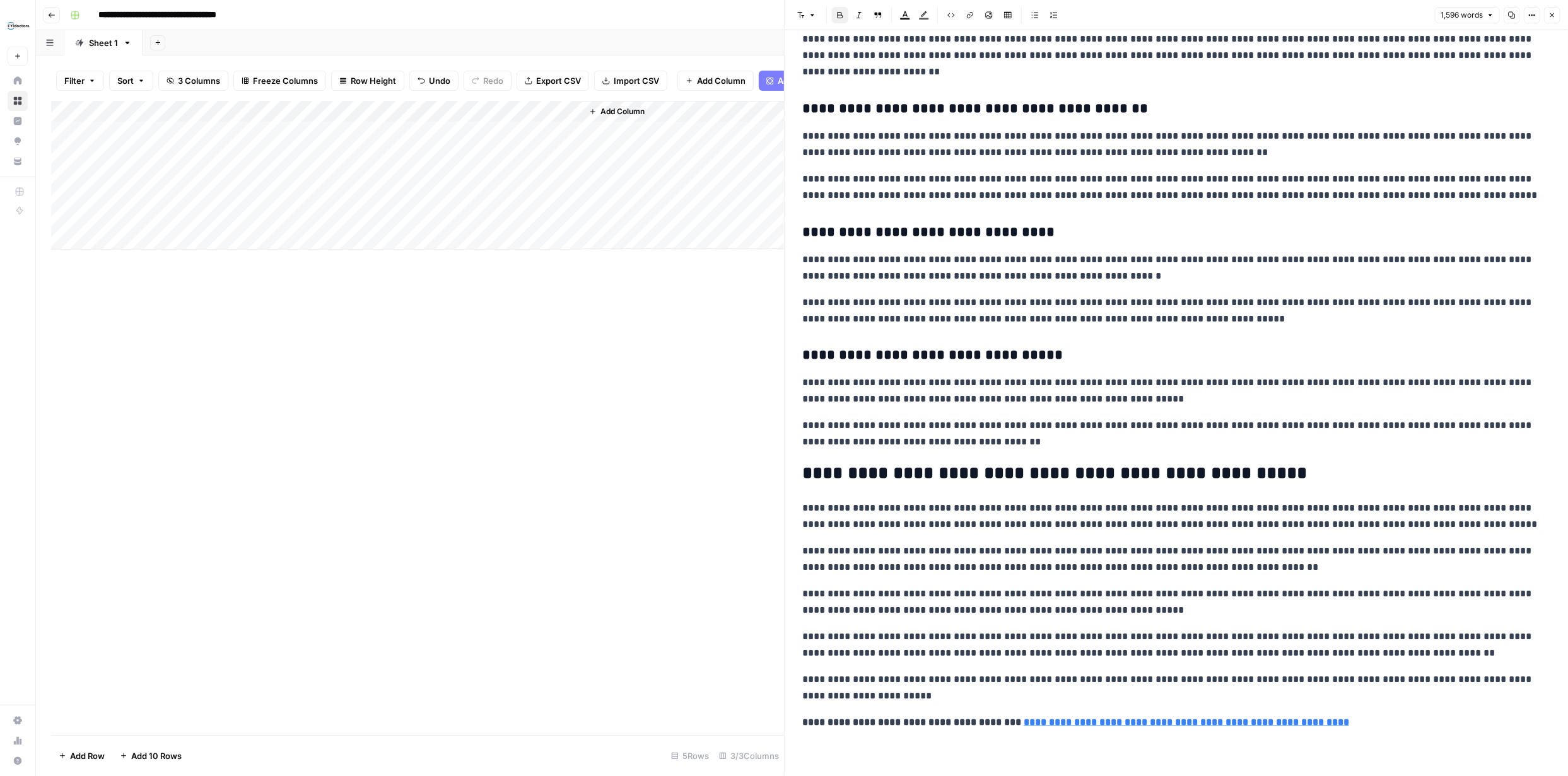
click at [442, 118] on div "Add Column" at bounding box center [417, 175] width 733 height 149
click at [361, 242] on span "Edit Workflow" at bounding box center [356, 244] width 110 height 13
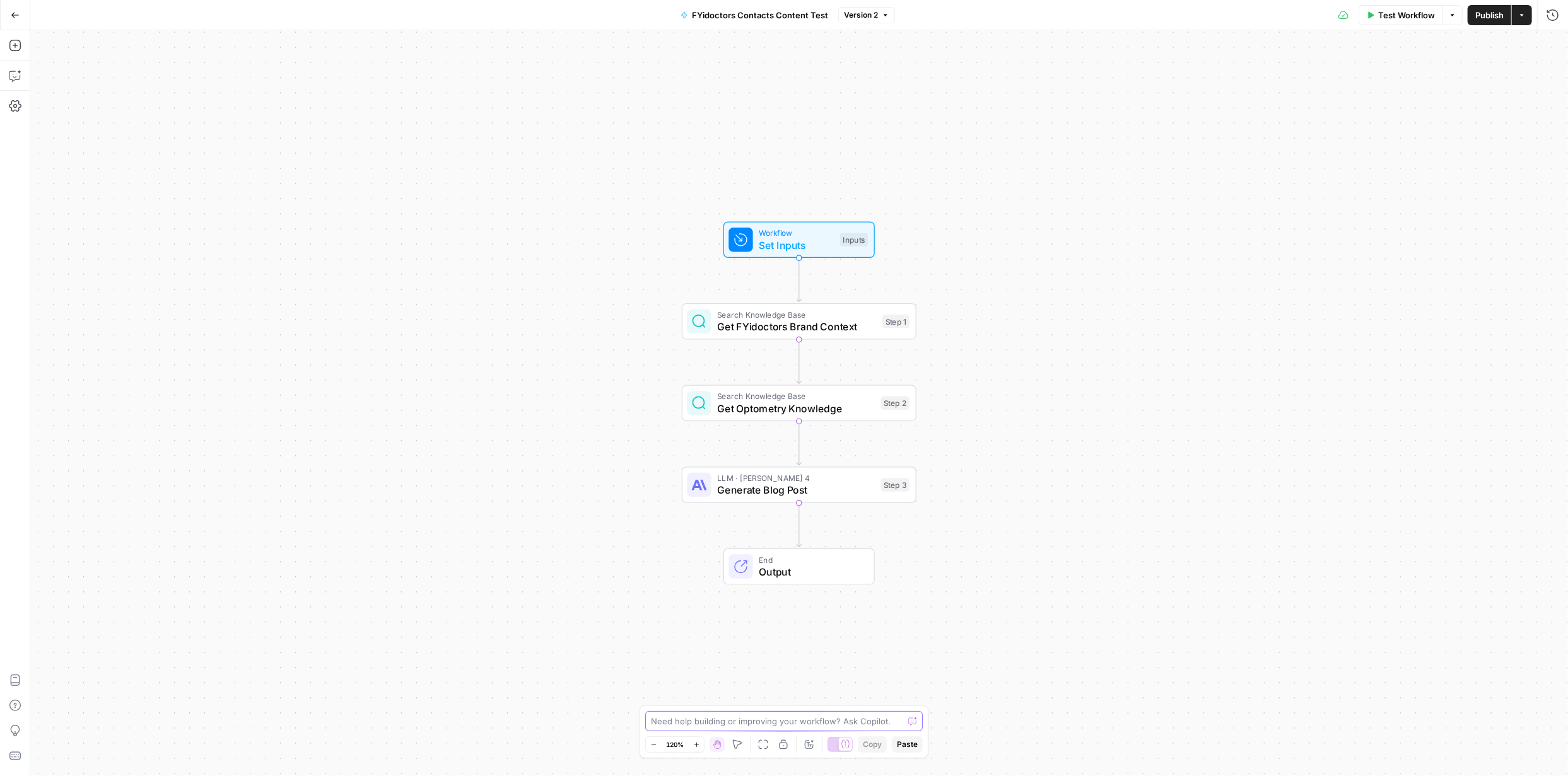
click at [771, 715] on textarea at bounding box center [777, 721] width 252 height 13
type textarea "Add 5 standard FAQs based on the title? questions must be brief, conform to FYi…"
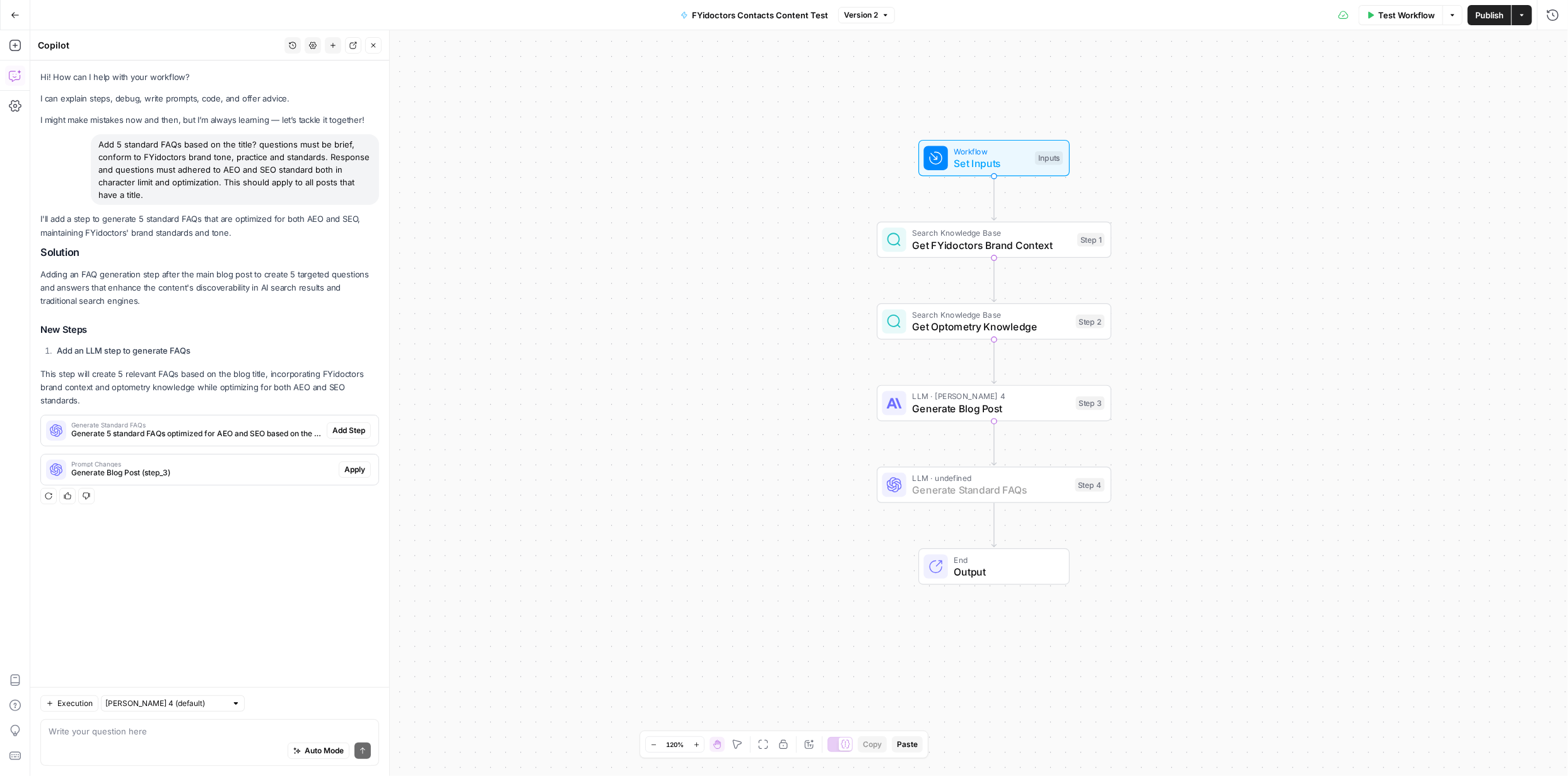
click at [362, 431] on span "Add Step" at bounding box center [348, 430] width 33 height 11
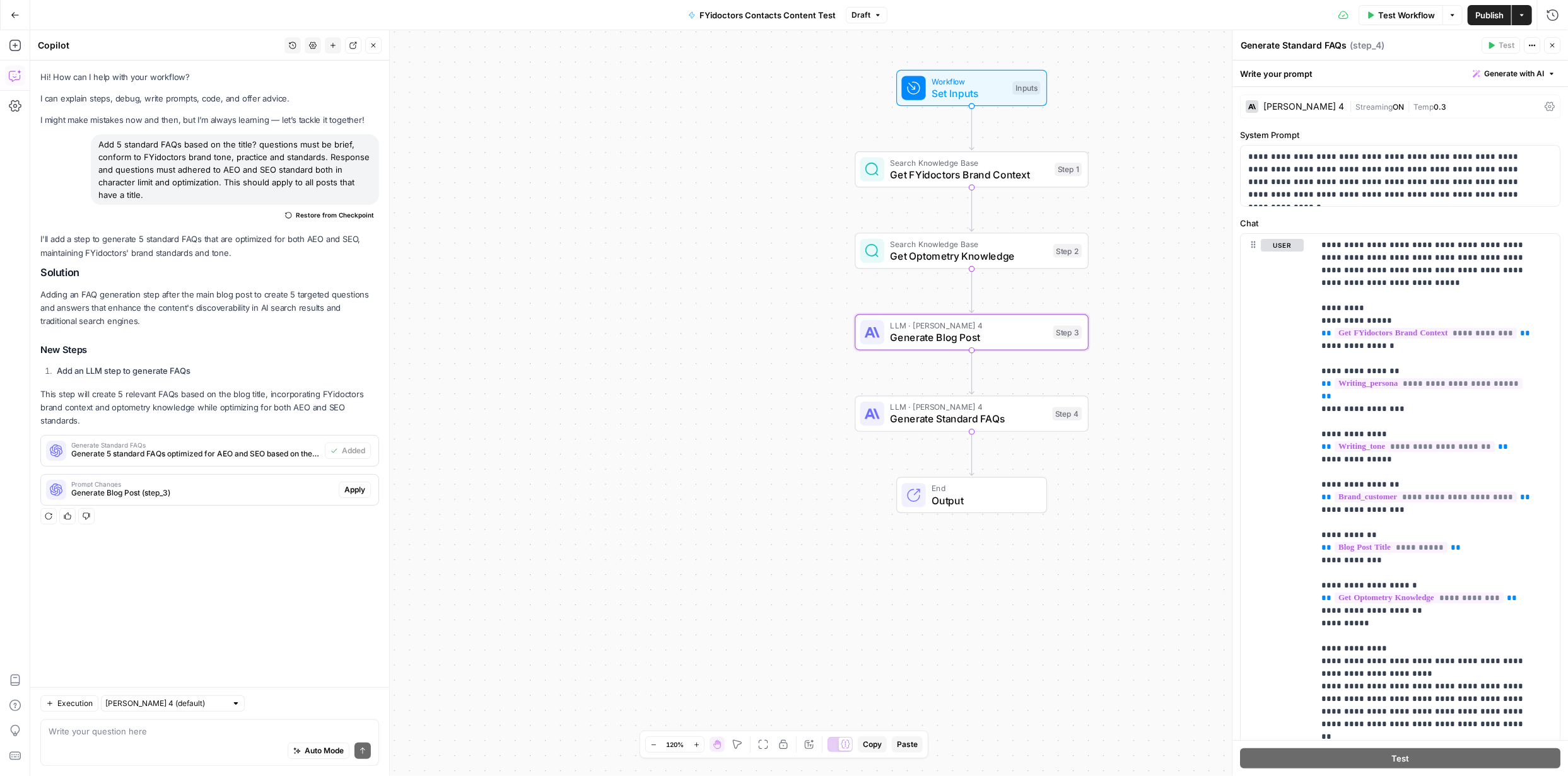
click at [353, 491] on span "Apply" at bounding box center [354, 489] width 20 height 11
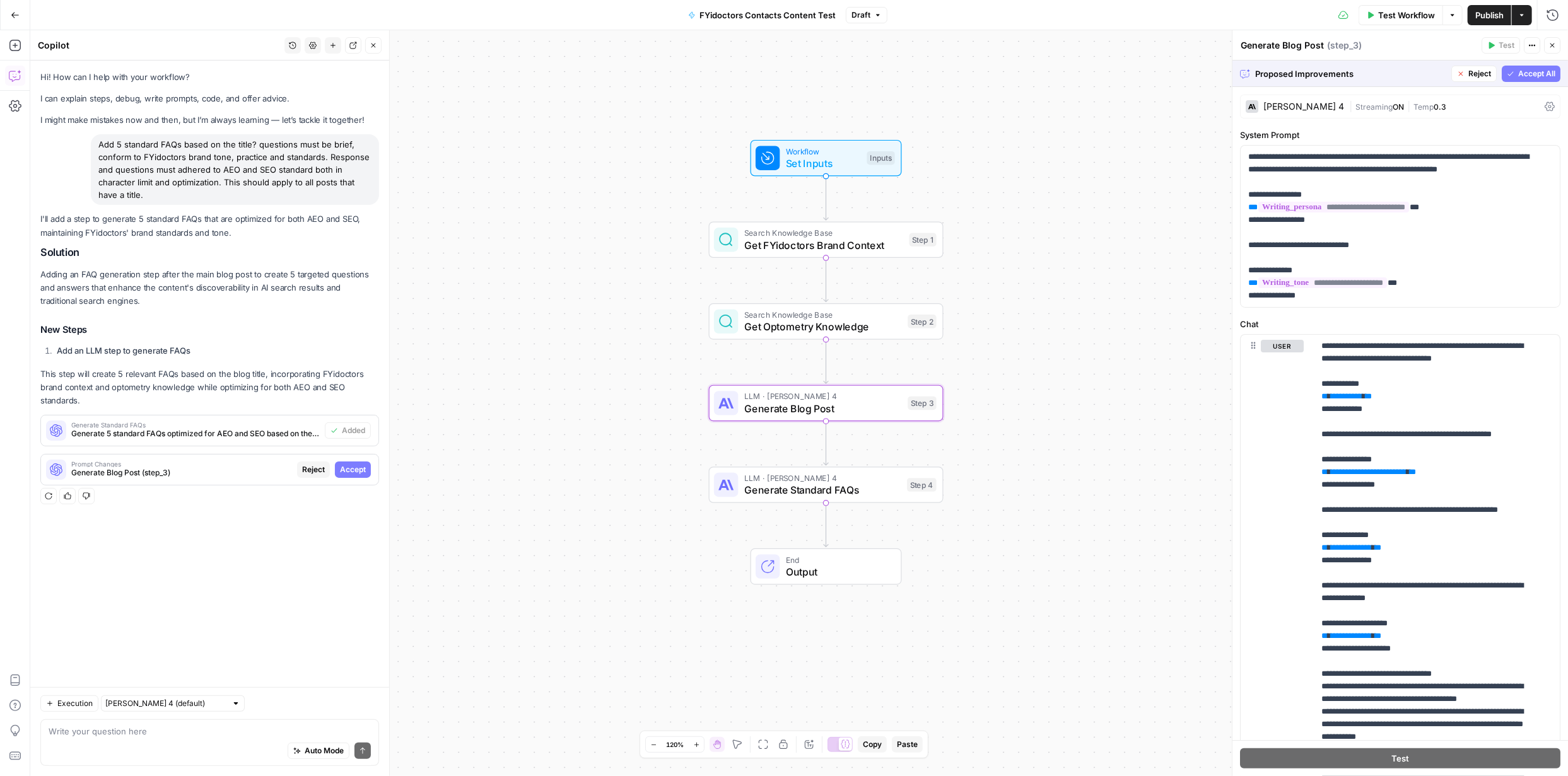
click at [361, 468] on span "Accept" at bounding box center [353, 470] width 26 height 11
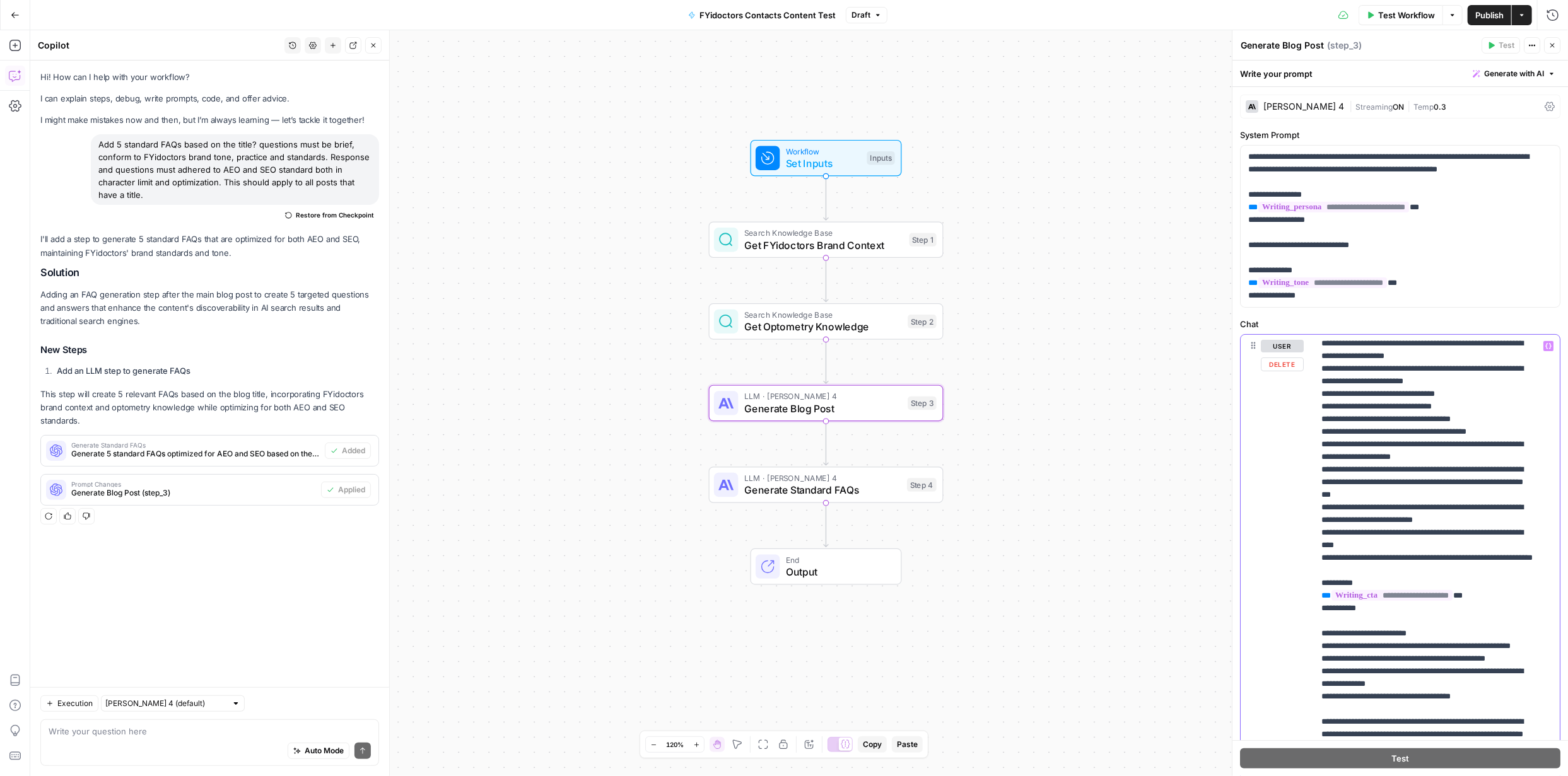
scroll to position [586, 0]
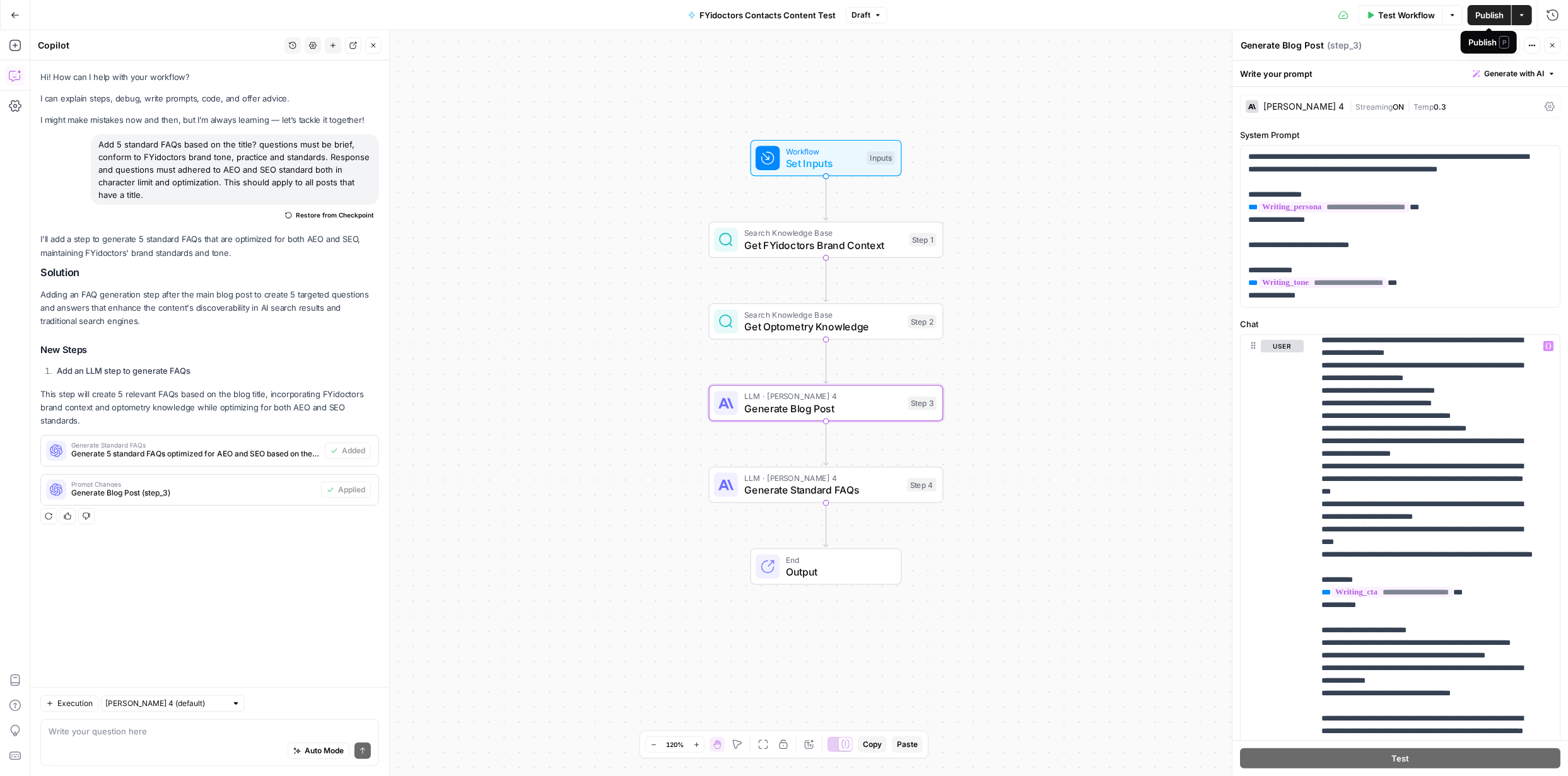
click at [1484, 18] on span "Publish" at bounding box center [1489, 15] width 28 height 13
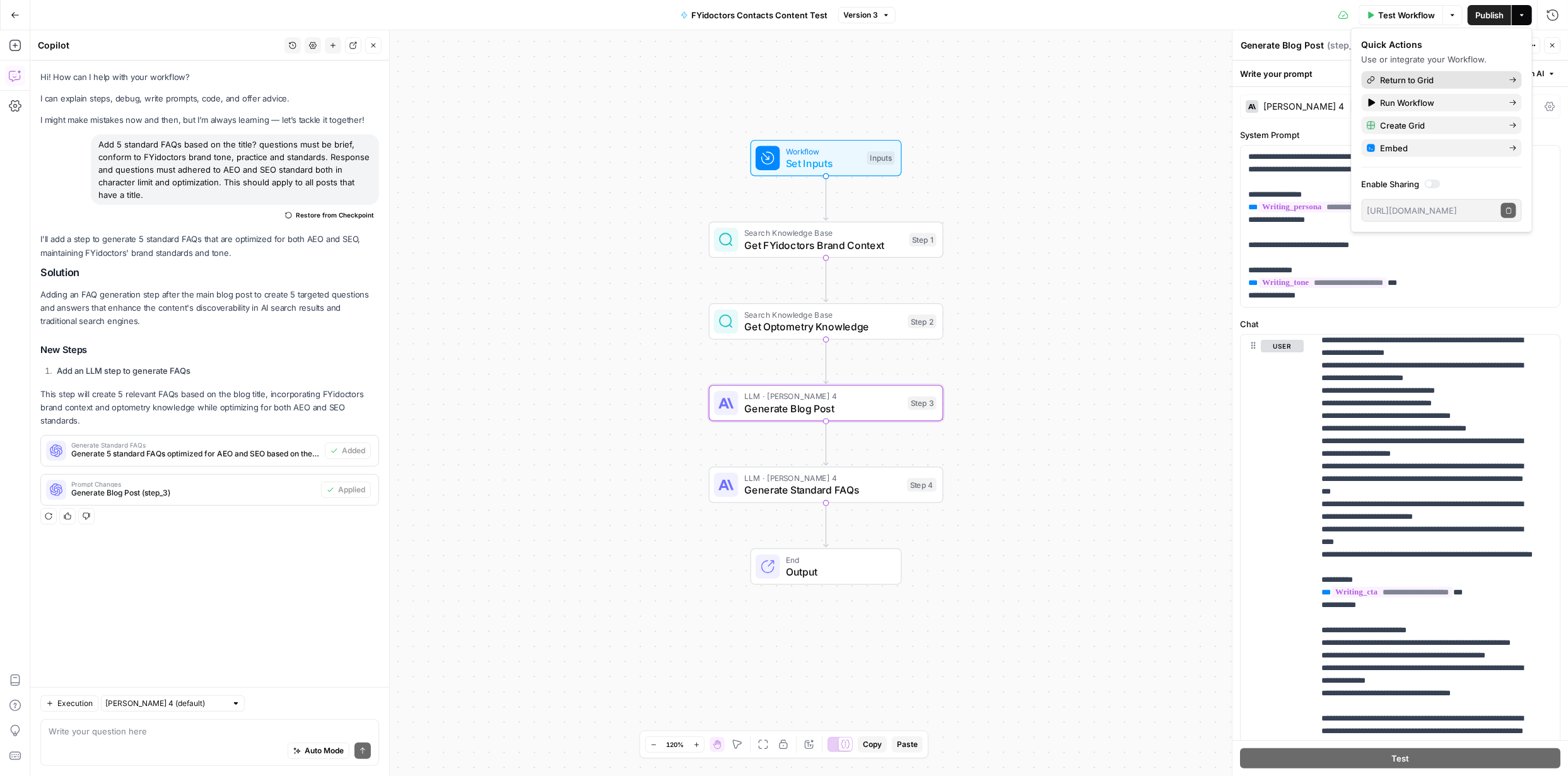
click at [1434, 78] on span "Return to Grid" at bounding box center [1440, 80] width 118 height 13
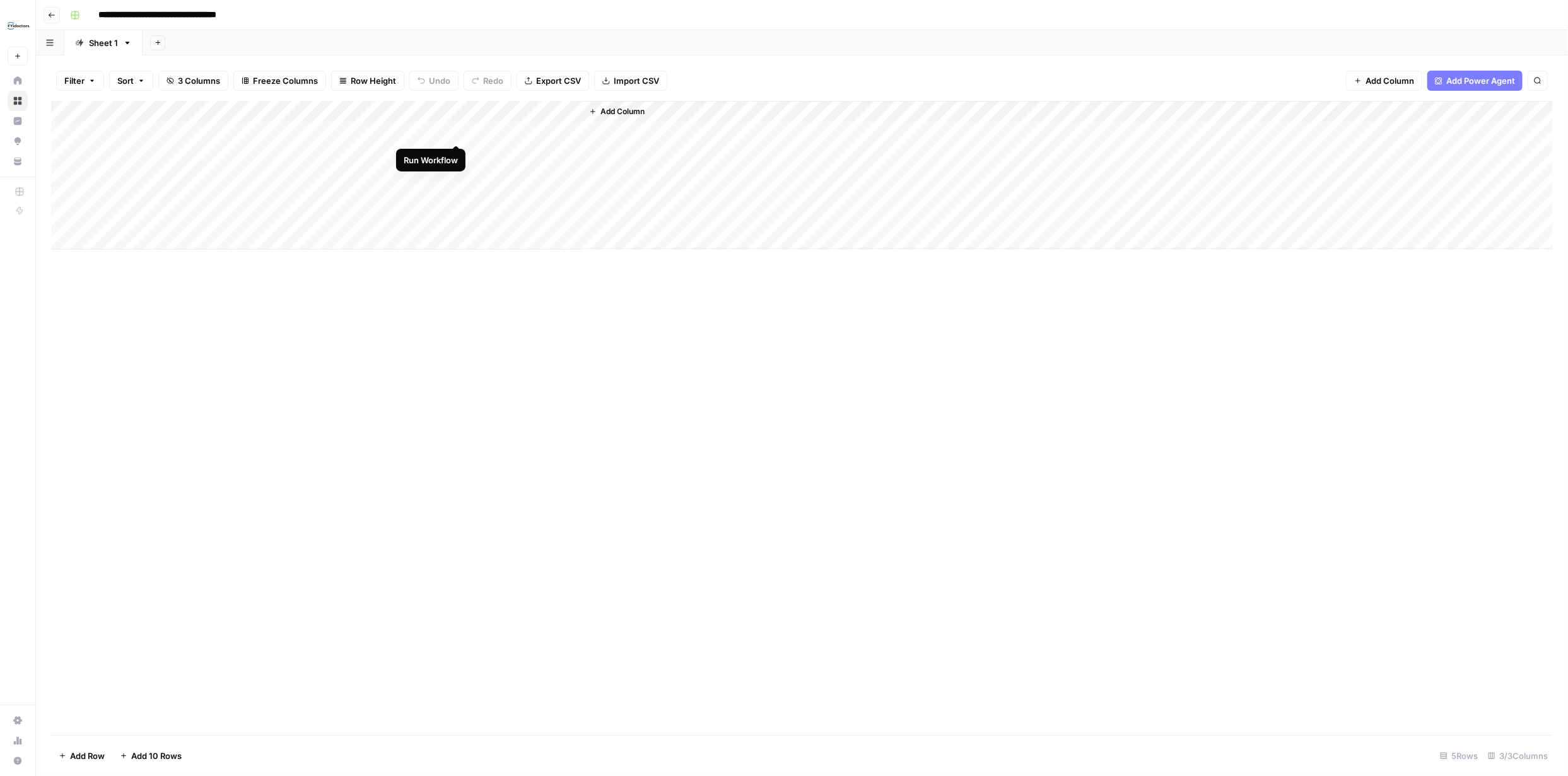
click at [456, 133] on div "Add Column" at bounding box center [801, 175] width 1502 height 149
click at [569, 133] on div "Add Column" at bounding box center [801, 175] width 1502 height 149
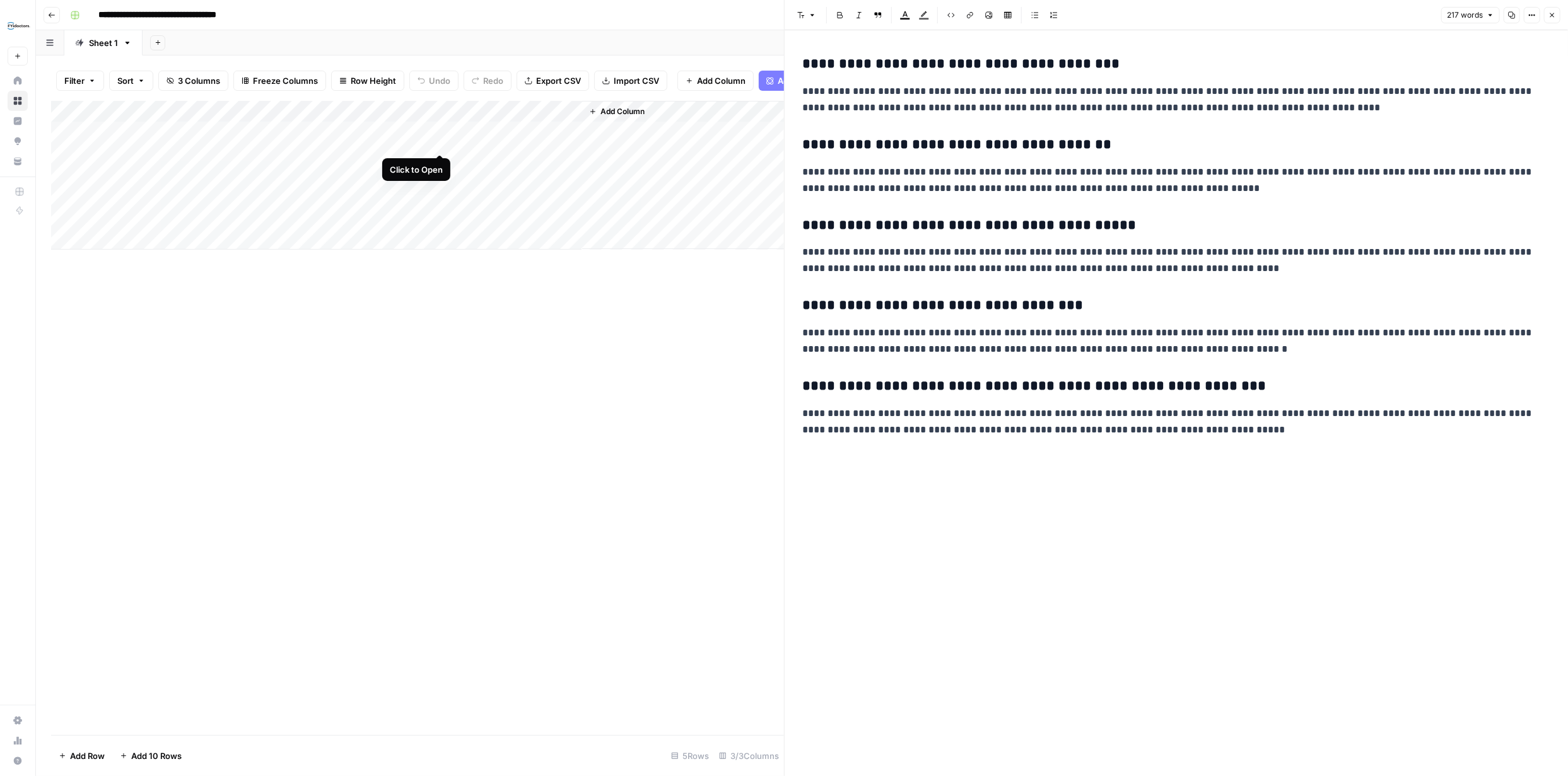
click at [442, 141] on div "Add Column" at bounding box center [417, 175] width 733 height 149
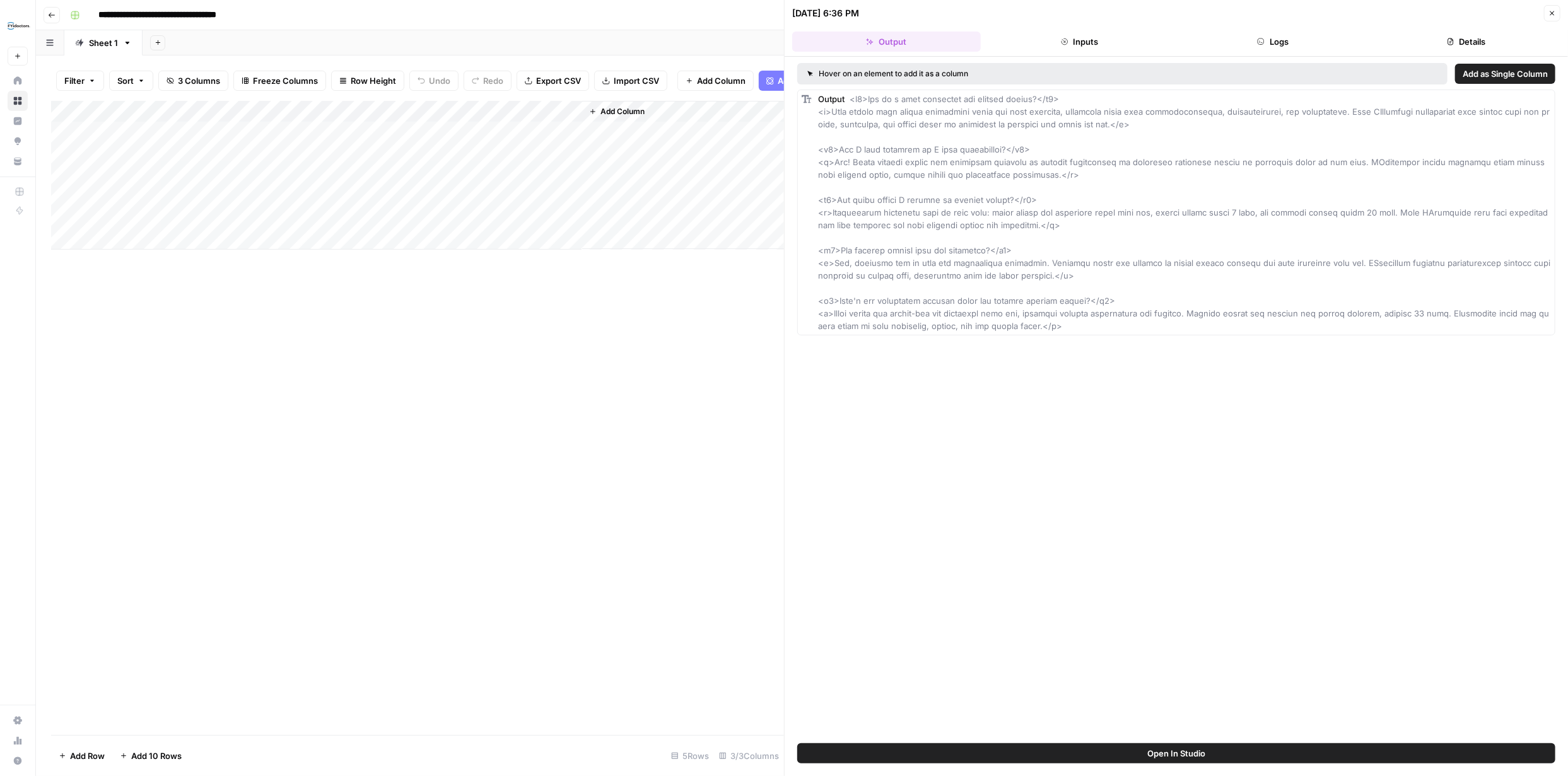
click at [1100, 36] on button "Inputs" at bounding box center [1080, 42] width 188 height 20
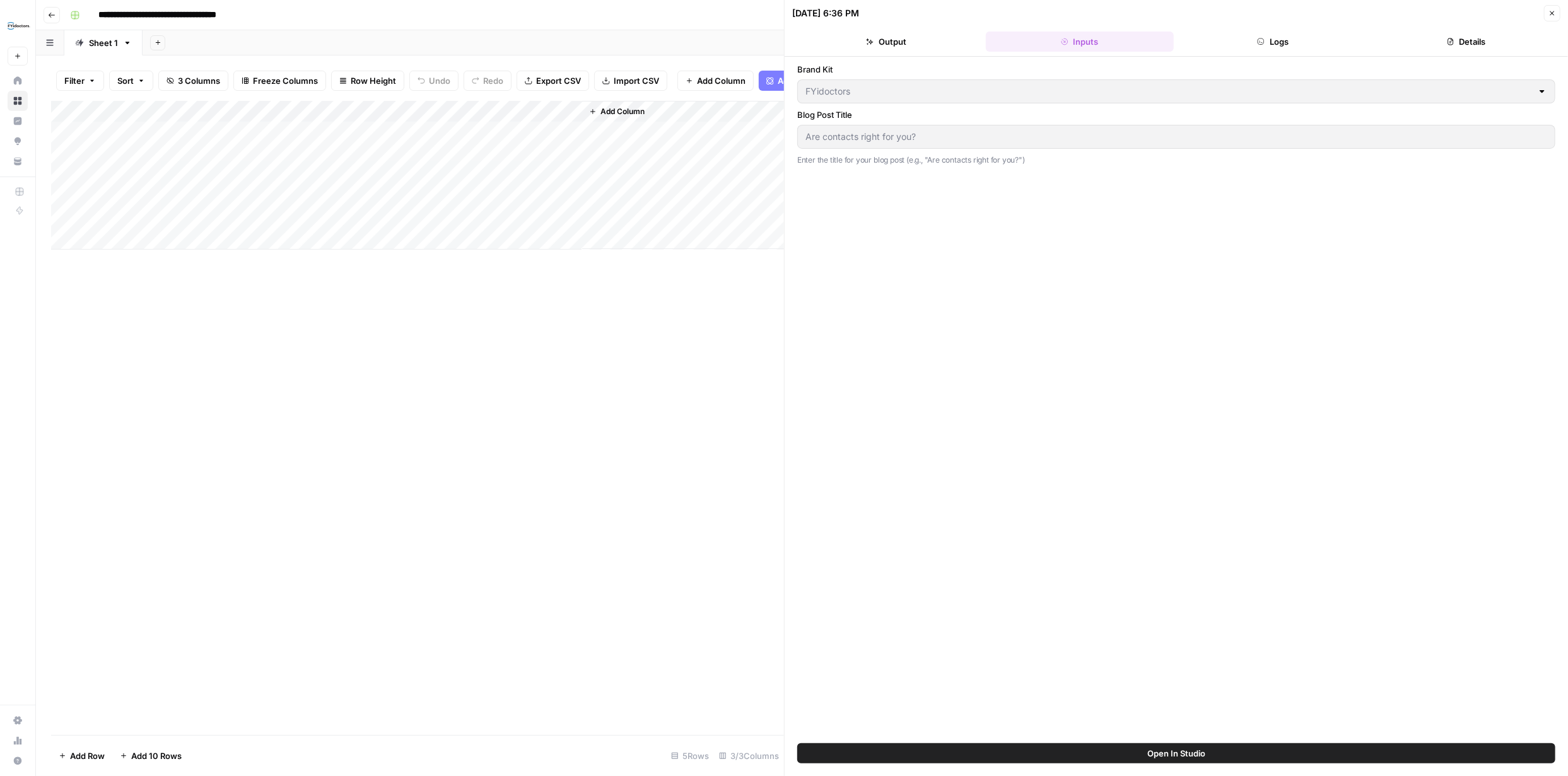
click at [1275, 38] on button "Logs" at bounding box center [1273, 42] width 188 height 20
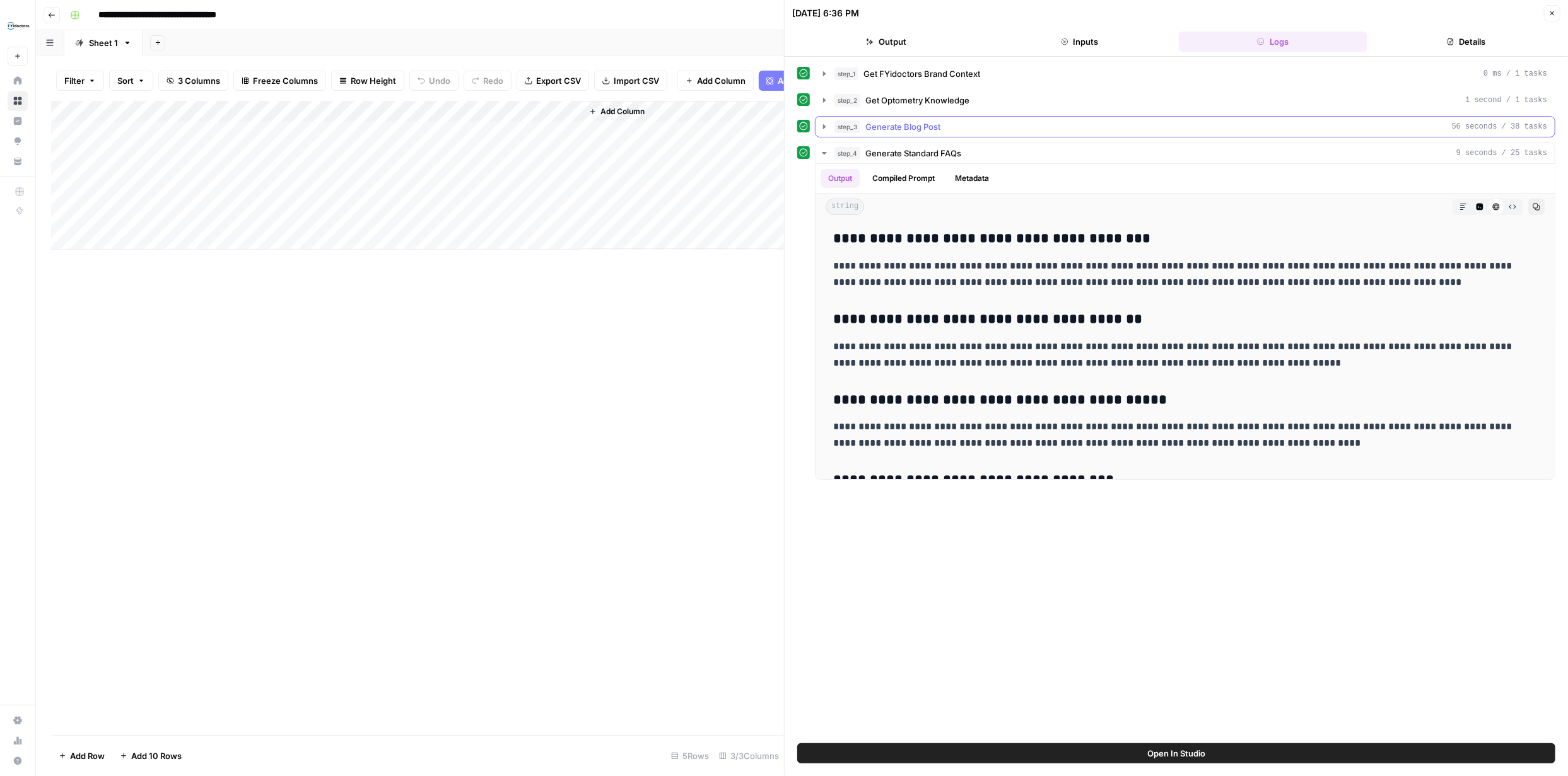
click at [825, 124] on icon "button" at bounding box center [823, 126] width 10 height 10
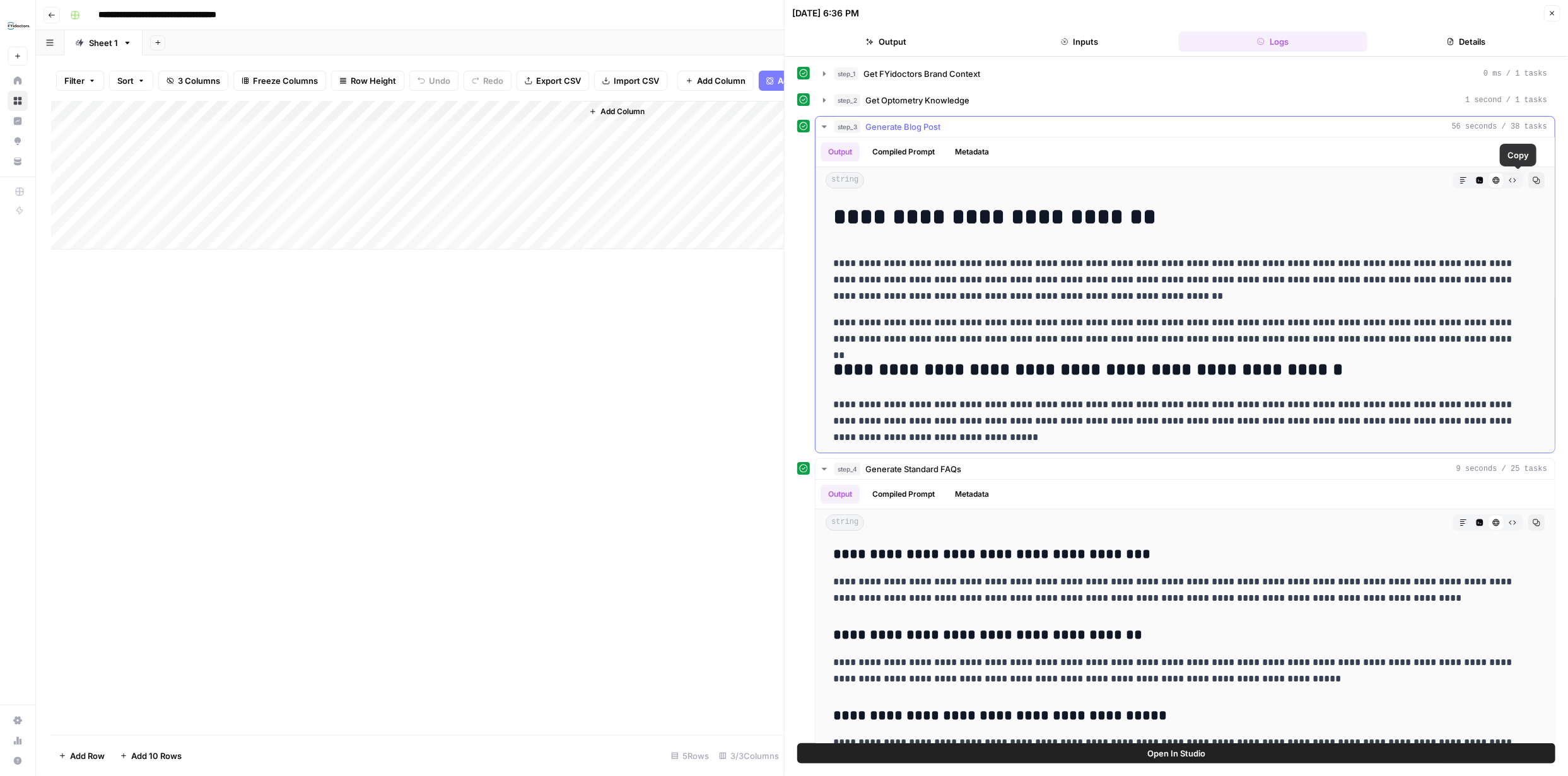
click at [1532, 179] on icon "button" at bounding box center [1536, 181] width 8 height 8
click at [1529, 178] on button "Copy" at bounding box center [1537, 181] width 17 height 17
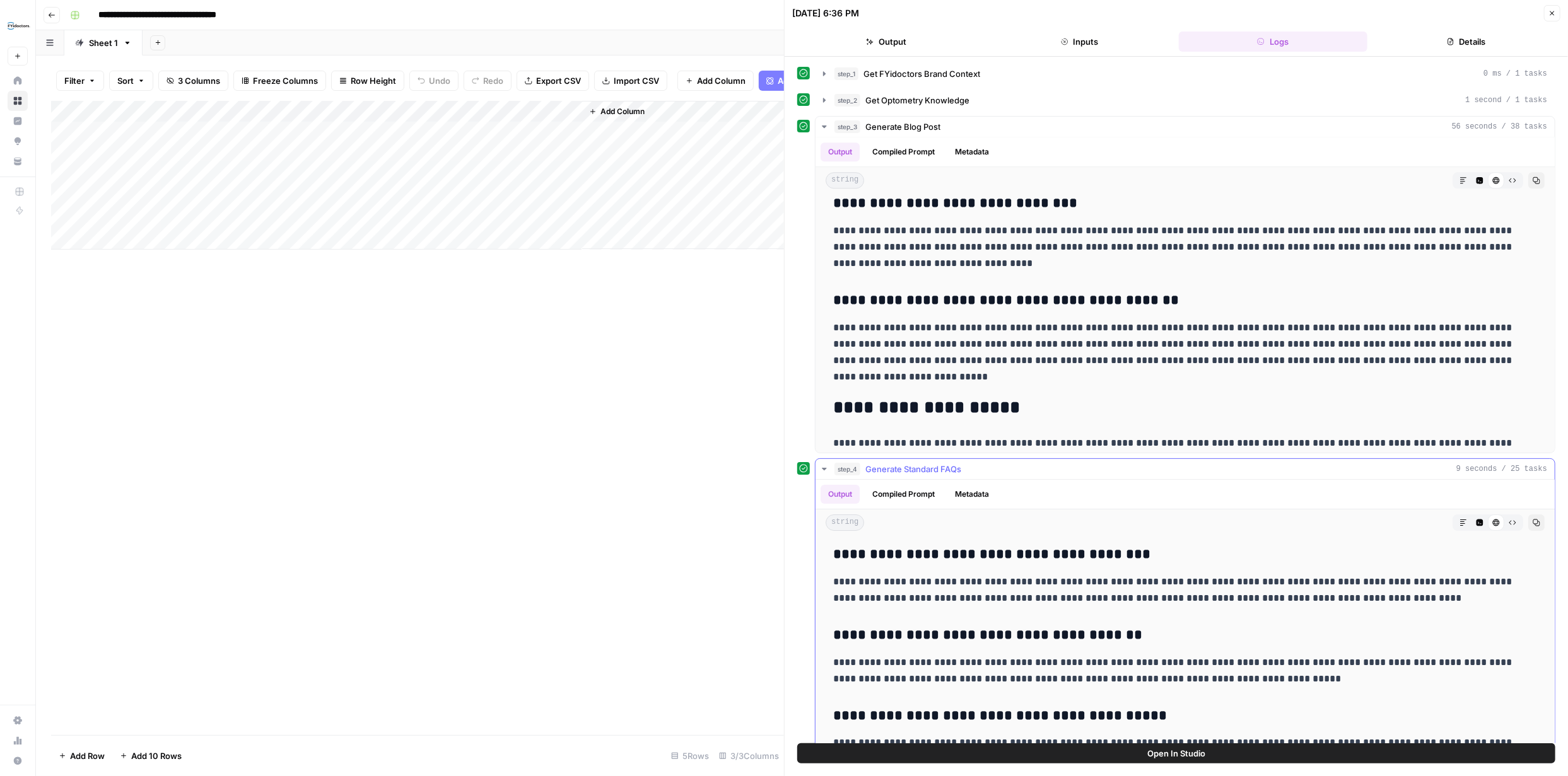
scroll to position [2858, 0]
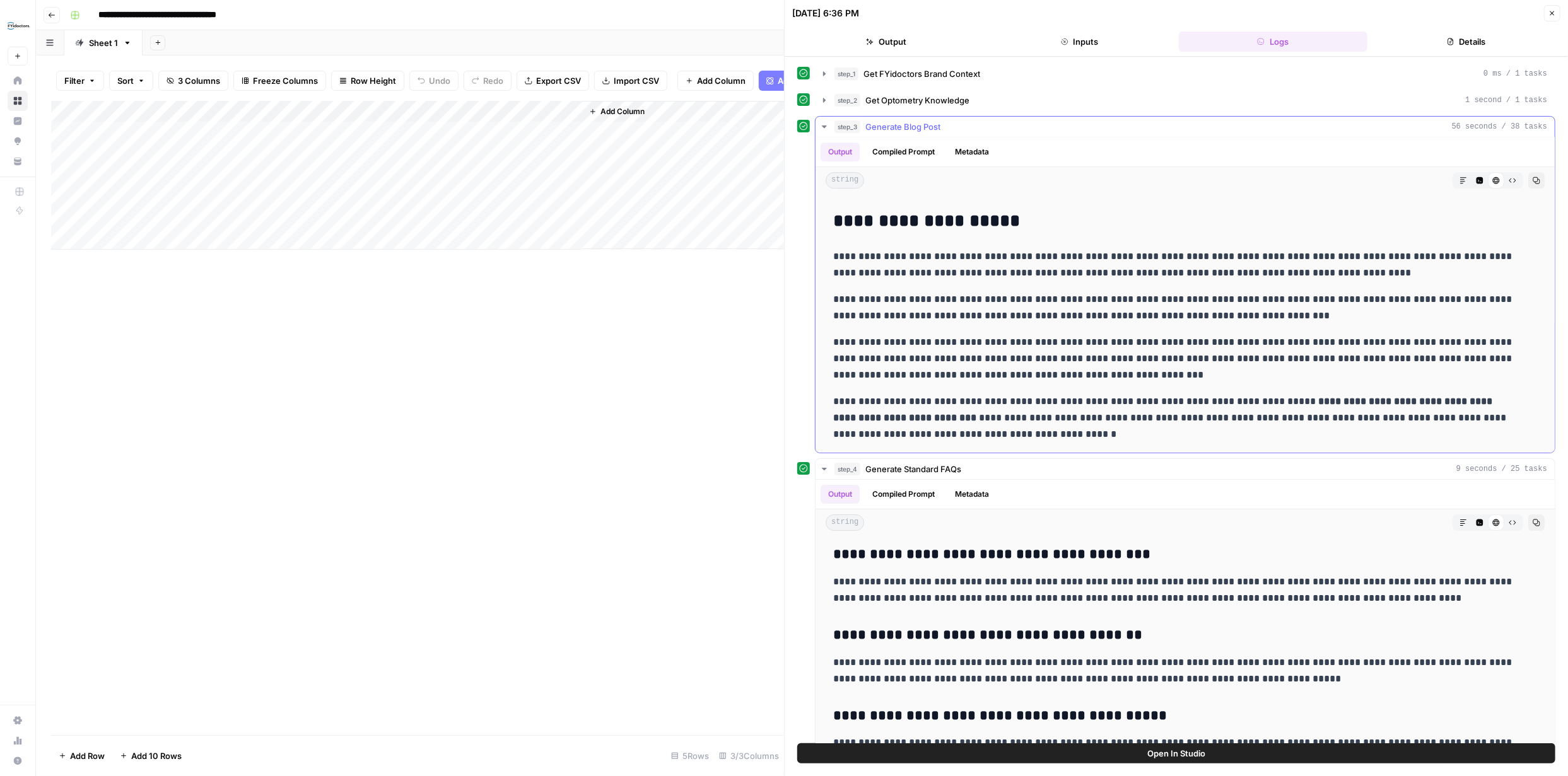
drag, startPoint x: 837, startPoint y: 215, endPoint x: 1037, endPoint y: 442, distance: 302.5
copy div "**********"
click at [829, 551] on div "**********" at bounding box center [1185, 737] width 719 height 393
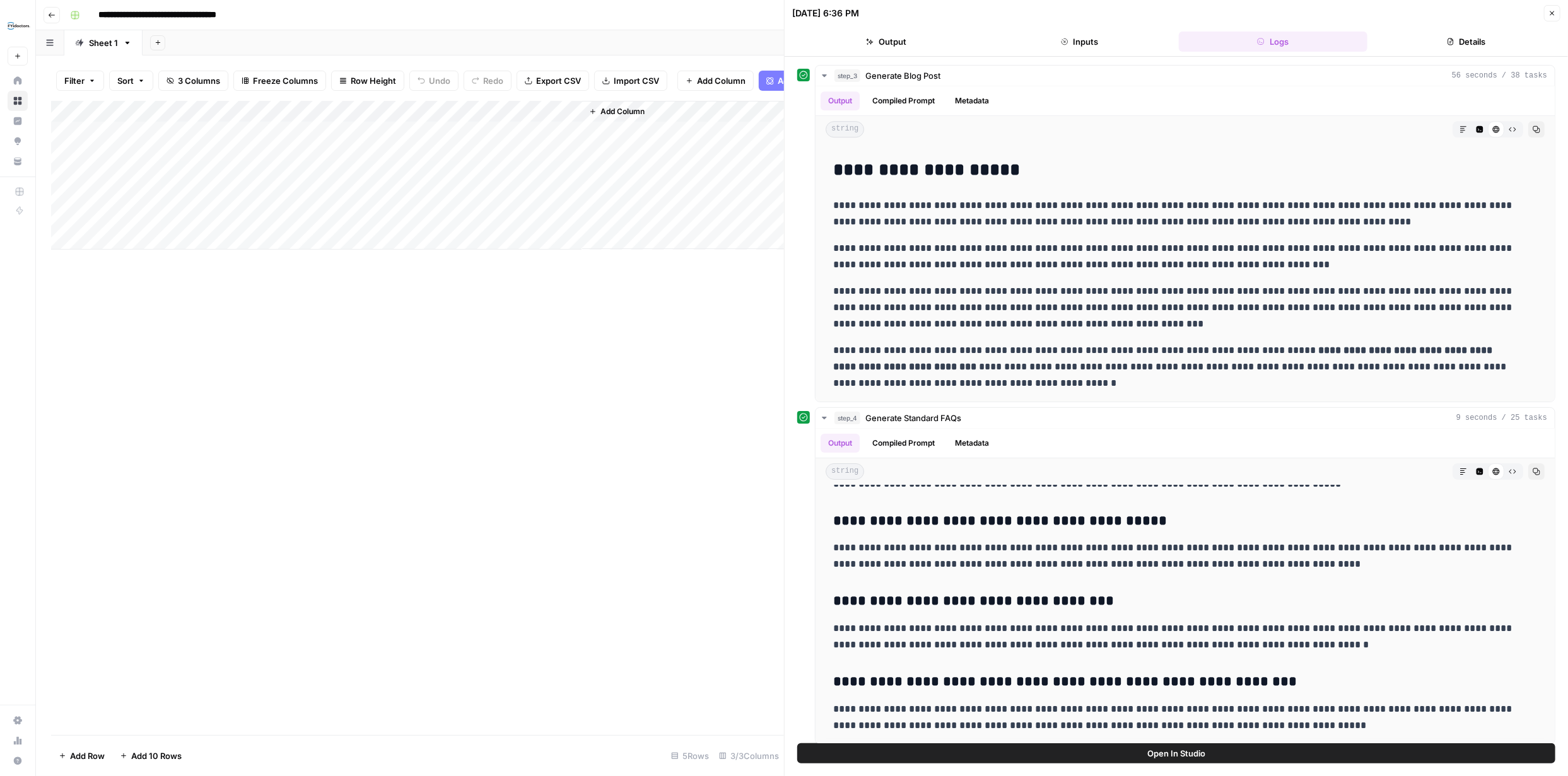
scroll to position [58, 0]
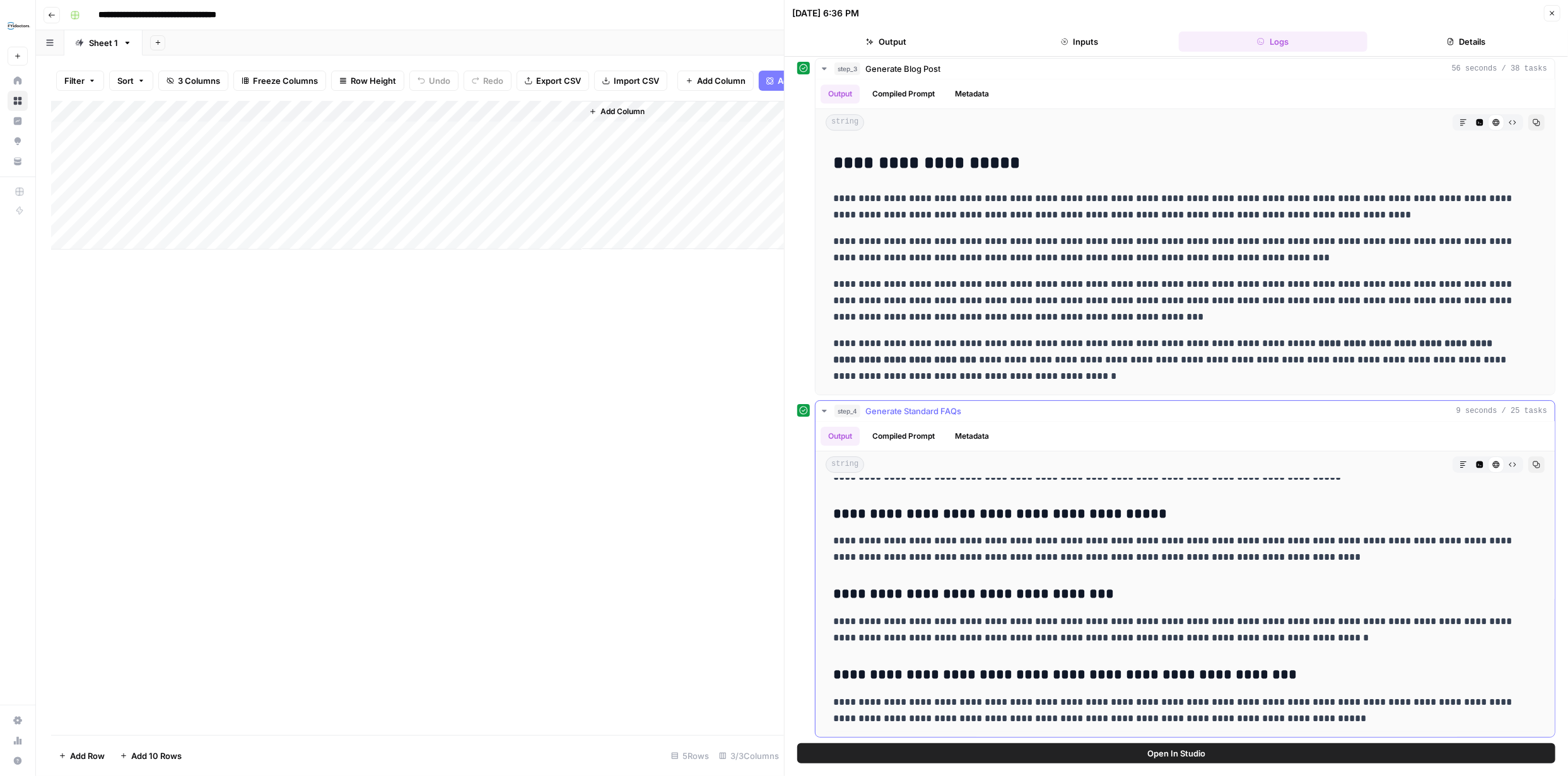
drag, startPoint x: 830, startPoint y: 551, endPoint x: 1300, endPoint y: 730, distance: 502.9
click at [1300, 730] on div "**********" at bounding box center [1185, 536] width 719 height 393
copy div "**********"
click at [189, 161] on div "Add Column" at bounding box center [417, 175] width 733 height 149
click at [191, 161] on div "Add Column" at bounding box center [417, 175] width 733 height 149
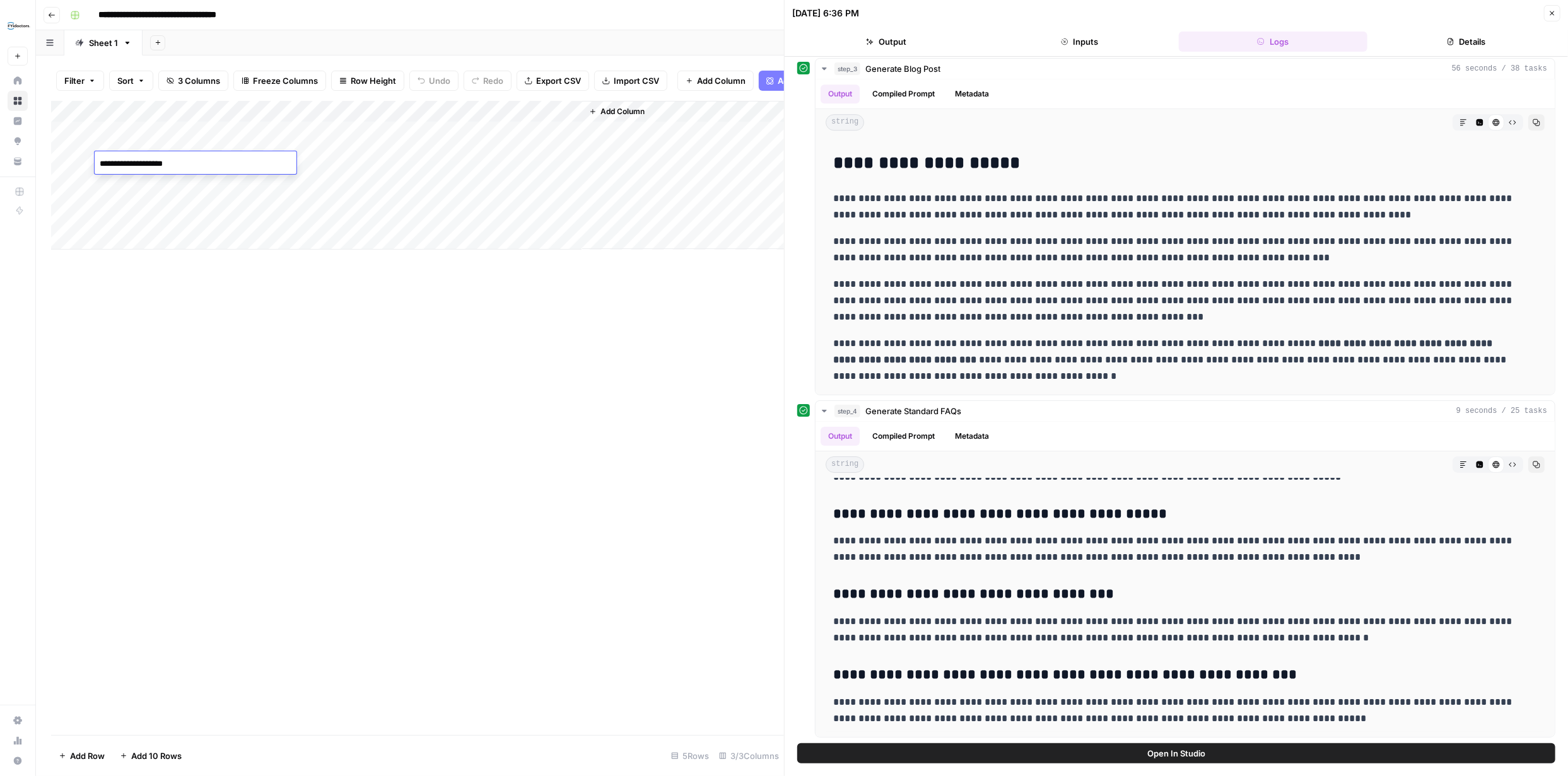
type textarea "**********"
click at [584, 390] on div "Add Column" at bounding box center [417, 418] width 733 height 634
click at [368, 160] on div "Add Column" at bounding box center [417, 175] width 733 height 149
click at [1553, 13] on icon "button" at bounding box center [1553, 14] width 5 height 5
